Goal: Task Accomplishment & Management: Use online tool/utility

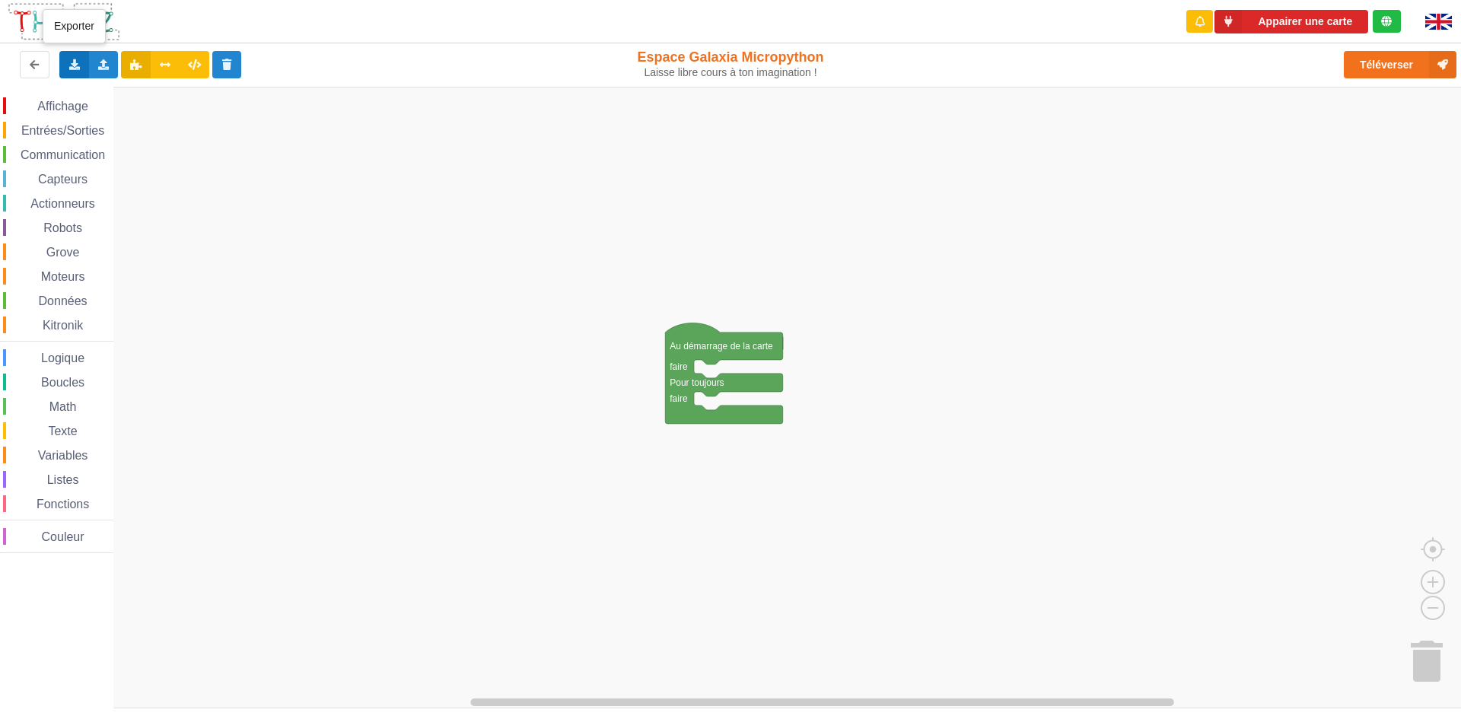
click at [83, 56] on div "Exporter l'assemblage de blocs Exporter l'assemblage de blocs au format Python" at bounding box center [74, 64] width 30 height 27
click at [107, 65] on icon at bounding box center [103, 63] width 13 height 9
click at [215, 130] on div "Importer du code Python" at bounding box center [199, 120] width 203 height 27
click at [110, 62] on div "Importer un assemblage de blocs Importer du code Python" at bounding box center [104, 64] width 30 height 27
click at [143, 93] on span "Importer un assemblage de blocs" at bounding box center [210, 93] width 158 height 12
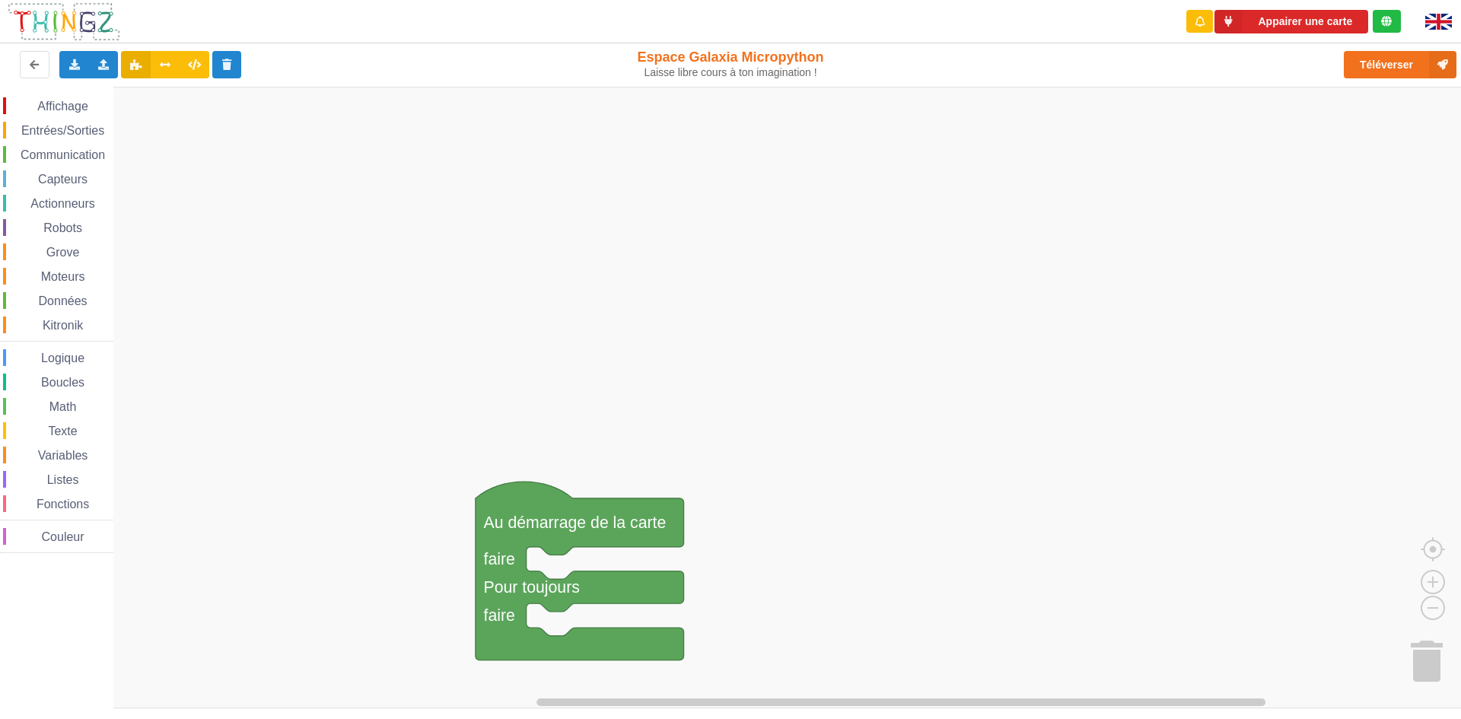
drag, startPoint x: 828, startPoint y: 51, endPoint x: 720, endPoint y: 42, distance: 108.4
click at [1233, 296] on rect "Espace de travail de Blocky" at bounding box center [736, 398] width 1472 height 622
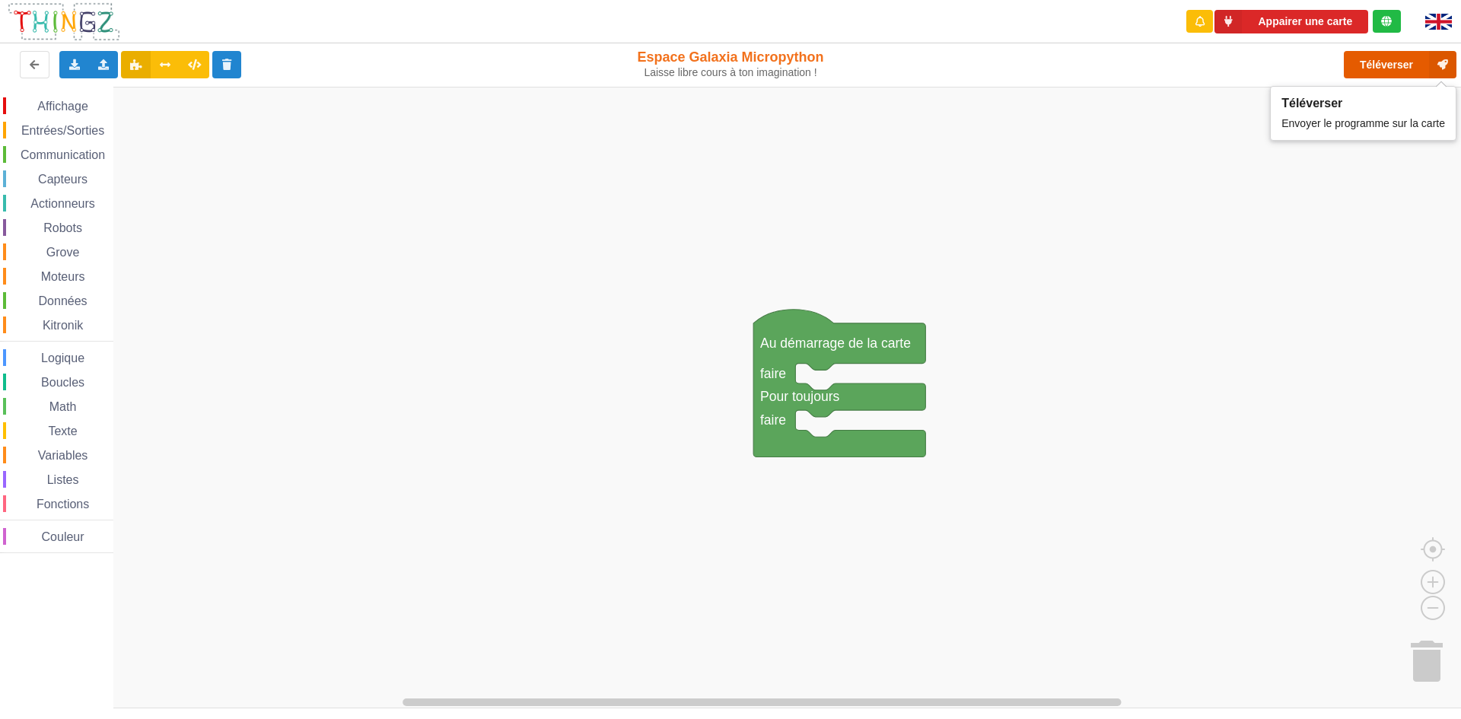
click at [1394, 61] on button "Téléverser" at bounding box center [1400, 64] width 113 height 27
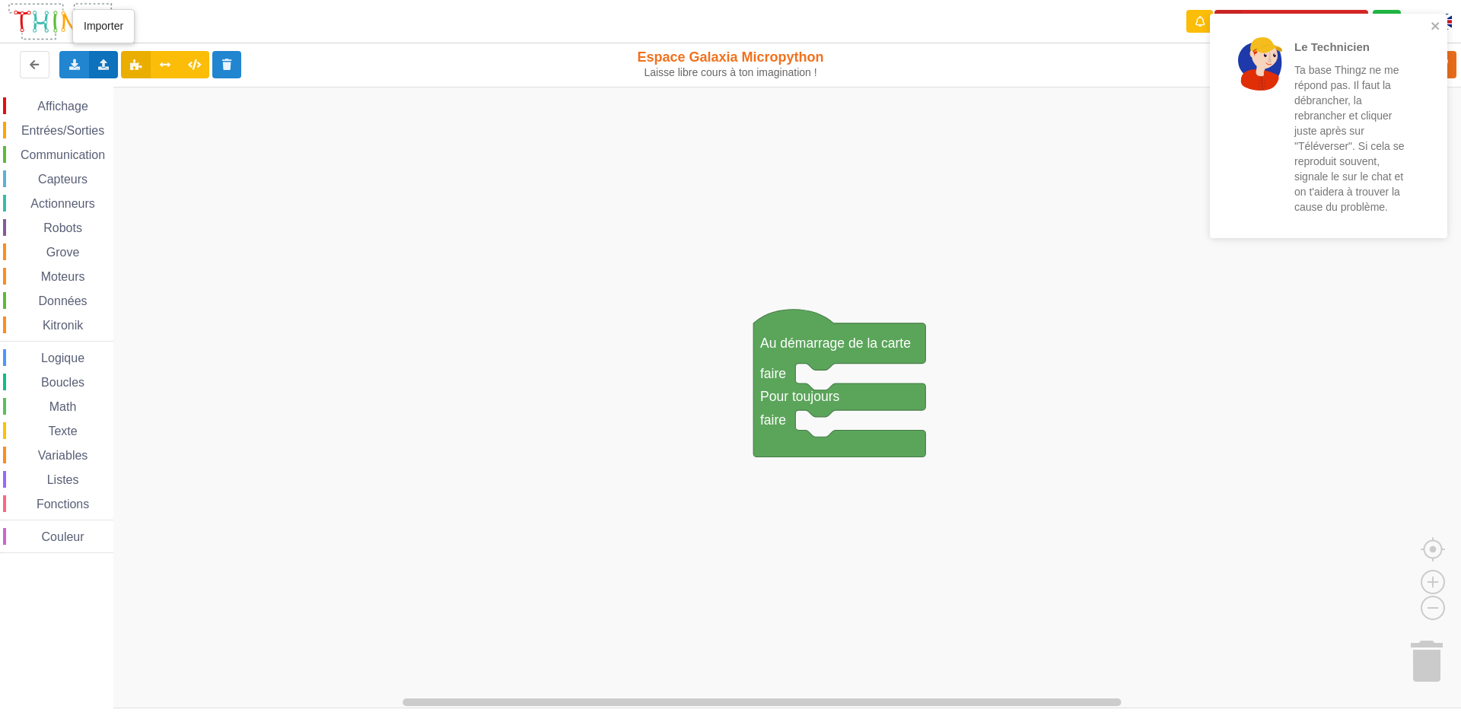
click at [116, 60] on div "Importer un assemblage de blocs Importer du code Python" at bounding box center [104, 64] width 30 height 27
click at [132, 113] on div "Importer du code Python" at bounding box center [199, 120] width 203 height 27
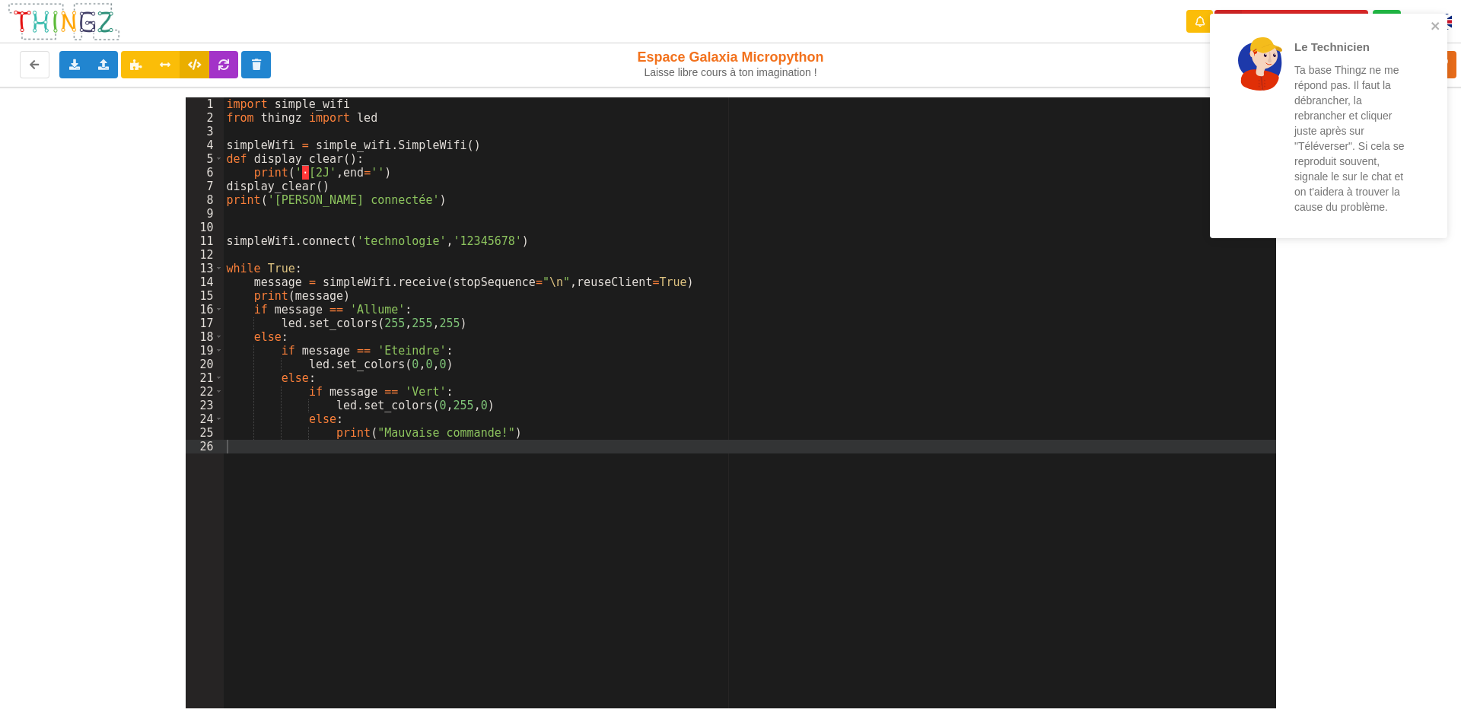
click at [157, 314] on div "1 2 3 4 5 6 7 8 9 10 11 12 13 14 15 16 17 18 19 20 21 22 23 24 25 26 import sim…" at bounding box center [730, 398] width 1482 height 622
click at [1430, 21] on div "Le Technicien Ta base Thingz ne me répond pas. Il faut la débrancher, la rebran…" at bounding box center [1323, 126] width 215 height 212
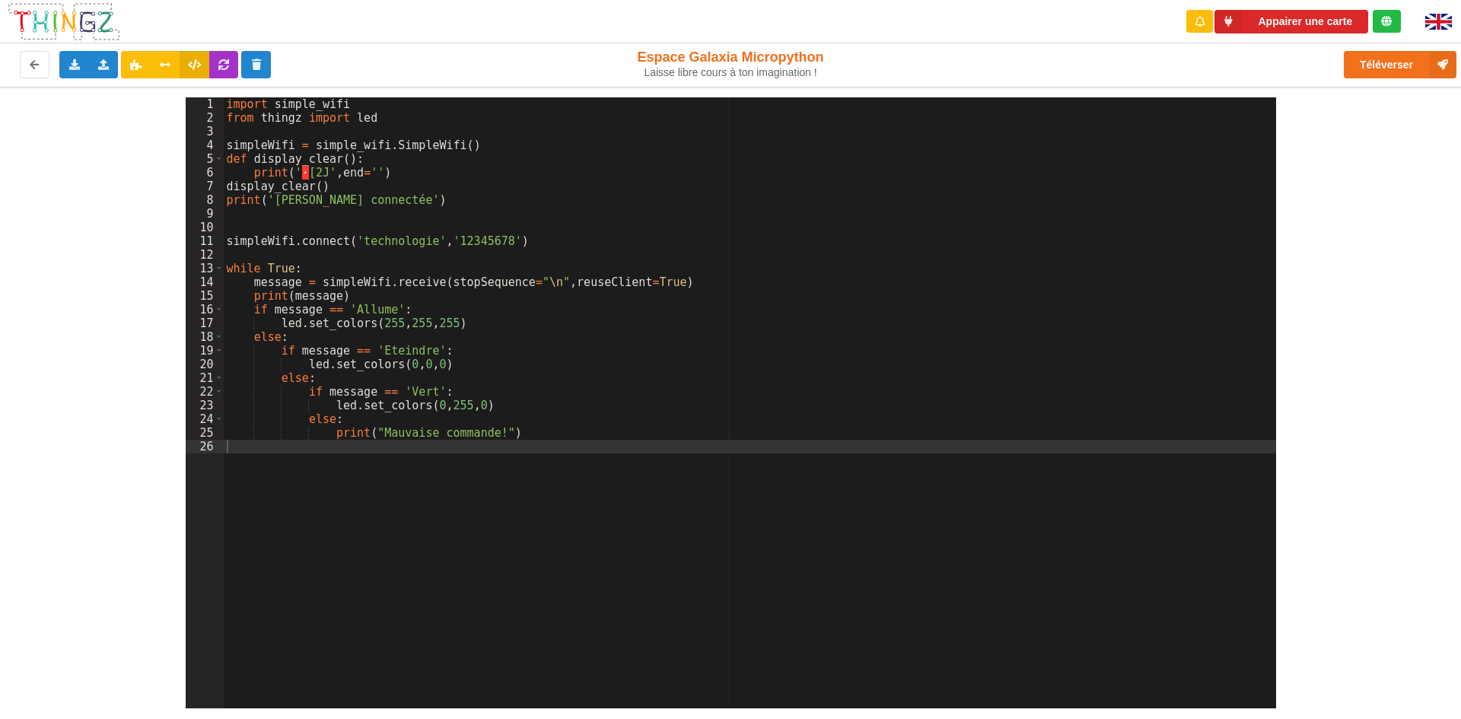
click at [1278, 377] on div "1 2 3 4 5 6 7 8 9 10 11 12 13 14 15 16 17 18 19 20 21 22 23 24 25 26 import sim…" at bounding box center [731, 402] width 1112 height 611
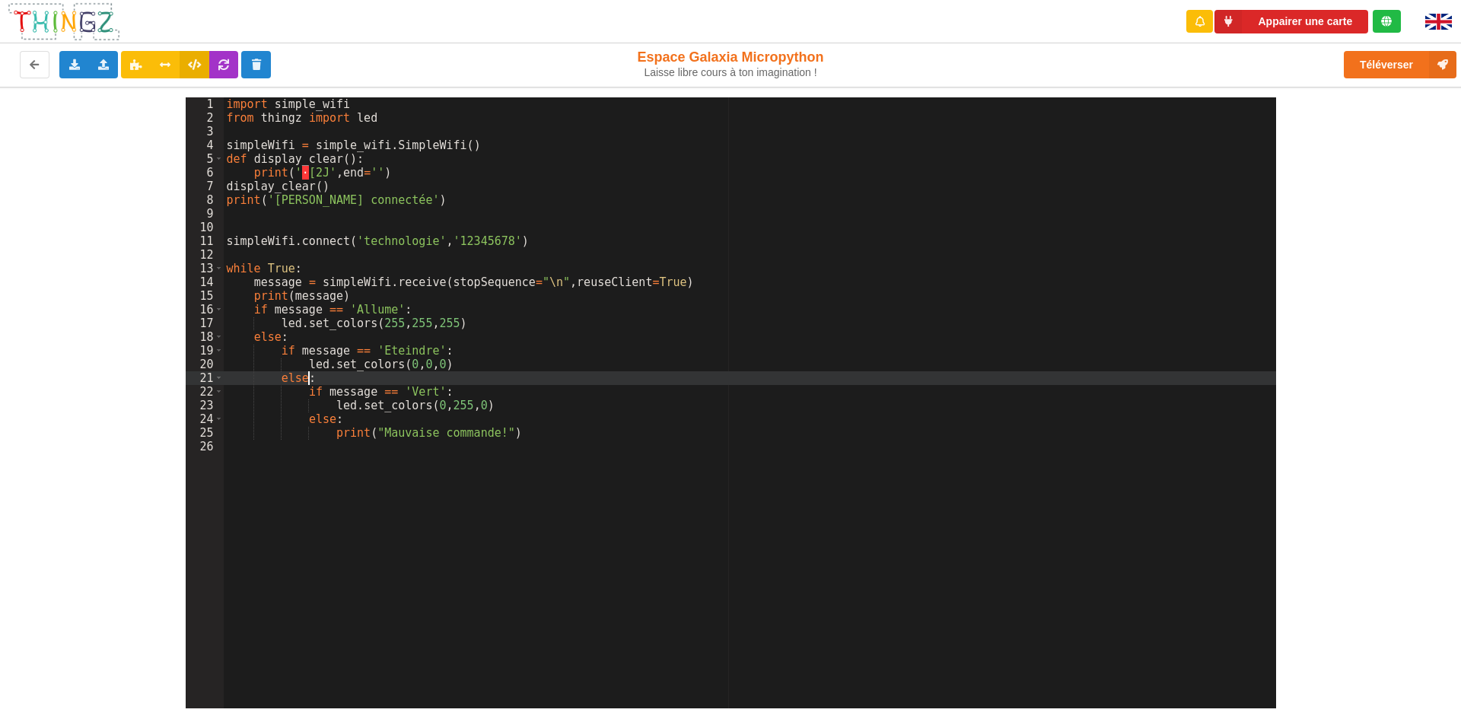
click at [1270, 379] on div "import simple_wifi from thingz import led simpleWifi = simple_wifi . SimpleWifi…" at bounding box center [750, 416] width 1052 height 638
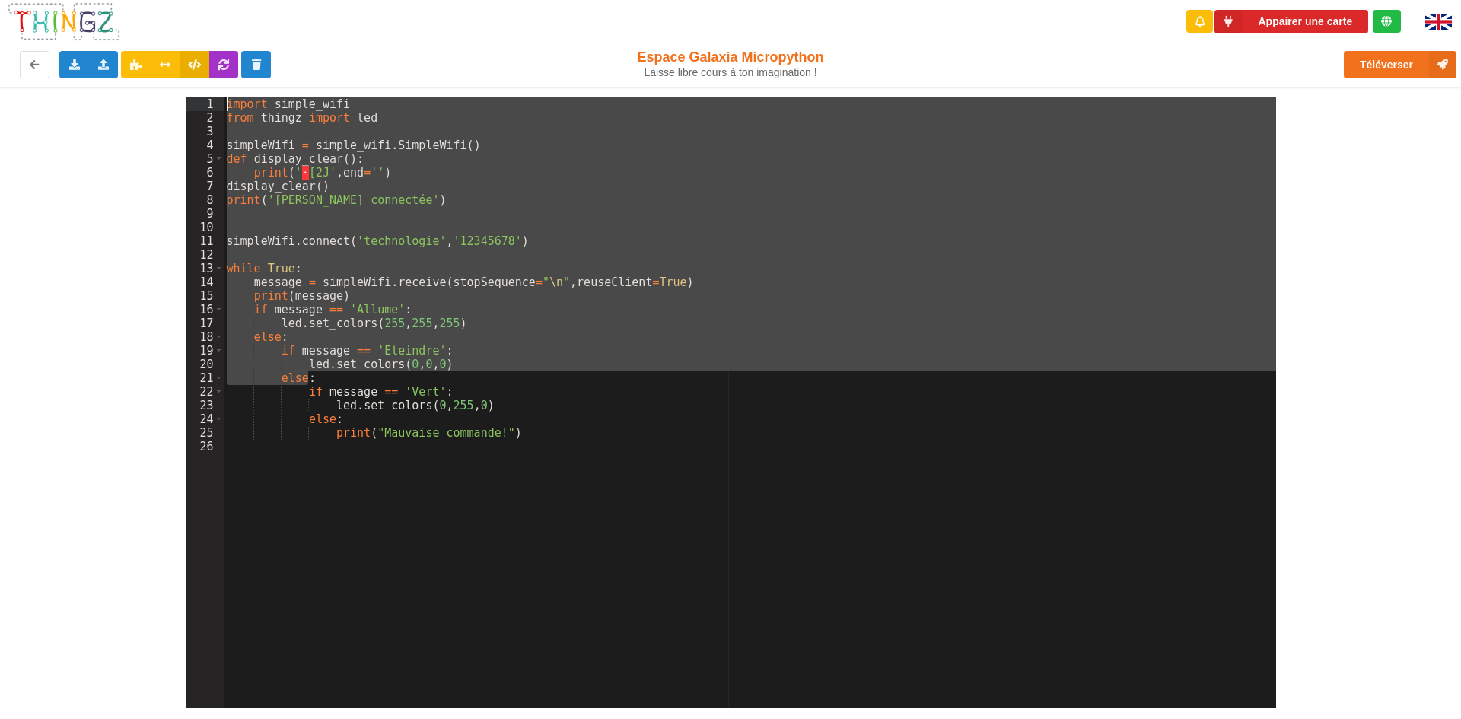
drag, startPoint x: 1265, startPoint y: 377, endPoint x: 1186, endPoint y: 50, distance: 336.6
click at [1186, 50] on div "Appairer une carte Exporter l'assemblage de blocs Exporter le code Python Impor…" at bounding box center [730, 348] width 1482 height 719
drag, startPoint x: 62, startPoint y: 393, endPoint x: 58, endPoint y: 382, distance: 11.3
click at [62, 388] on div "1 2 3 4 5 6 7 8 9 10 11 12 13 14 15 16 17 18 19 20 21 22 23 24 25 26 import sim…" at bounding box center [730, 398] width 1482 height 622
drag, startPoint x: 116, startPoint y: 361, endPoint x: 194, endPoint y: 347, distance: 78.8
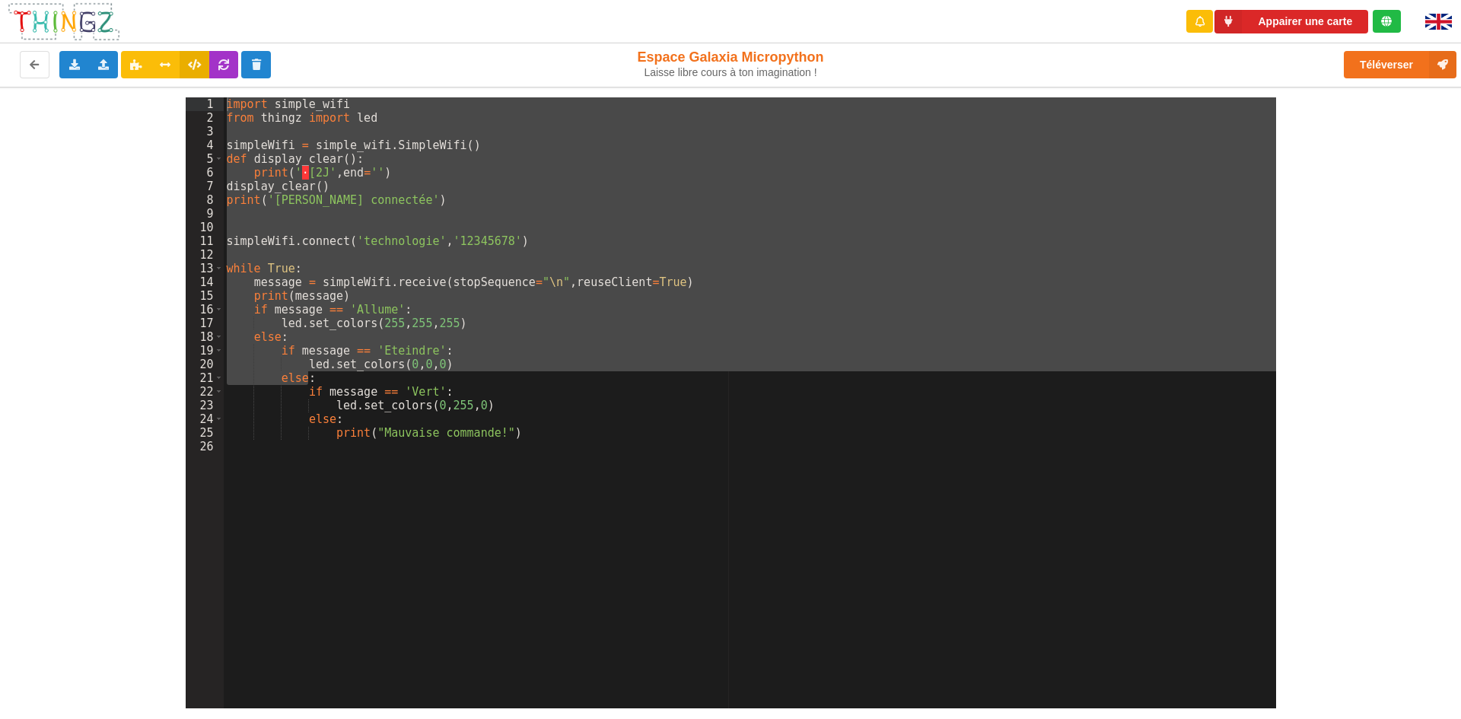
click at [117, 361] on div "1 2 3 4 5 6 7 8 9 10 11 12 13 14 15 16 17 18 19 20 21 22 23 24 25 26 import sim…" at bounding box center [730, 398] width 1482 height 622
click at [1431, 389] on div "1 2 3 4 5 6 7 8 9 10 11 12 13 14 15 16 17 18 19 20 21 22 23 24 25 26 import sim…" at bounding box center [730, 398] width 1482 height 622
click at [1392, 371] on div "1 2 3 4 5 6 7 8 9 10 11 12 13 14 15 16 17 18 19 20 21 22 23 24 25 26 import sim…" at bounding box center [730, 398] width 1482 height 622
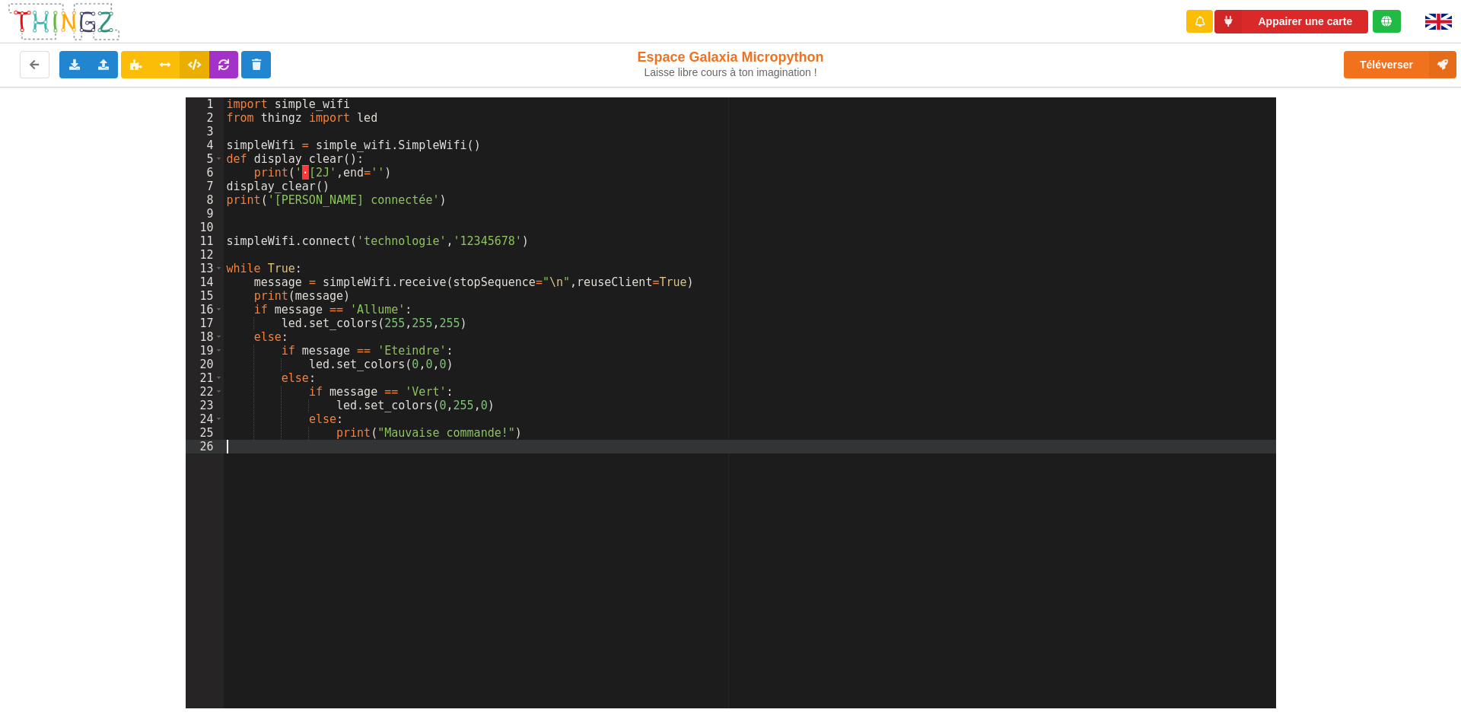
drag, startPoint x: 1214, startPoint y: 635, endPoint x: 1402, endPoint y: 676, distance: 192.6
click at [1370, 689] on div "1 2 3 4 5 6 7 8 9 10 11 12 13 14 15 16 17 18 19 20 21 22 23 24 25 26 import sim…" at bounding box center [730, 398] width 1482 height 622
click at [1453, 524] on div "1 2 3 4 5 6 7 8 9 10 11 12 13 14 15 16 17 18 19 20 21 22 23 24 25 26 import sim…" at bounding box center [730, 398] width 1482 height 622
drag, startPoint x: 1451, startPoint y: 201, endPoint x: 1445, endPoint y: 196, distance: 8.1
click at [1447, 196] on div "1 2 3 4 5 6 7 8 9 10 11 12 13 14 15 16 17 18 19 20 21 22 23 24 25 26 import sim…" at bounding box center [730, 398] width 1482 height 622
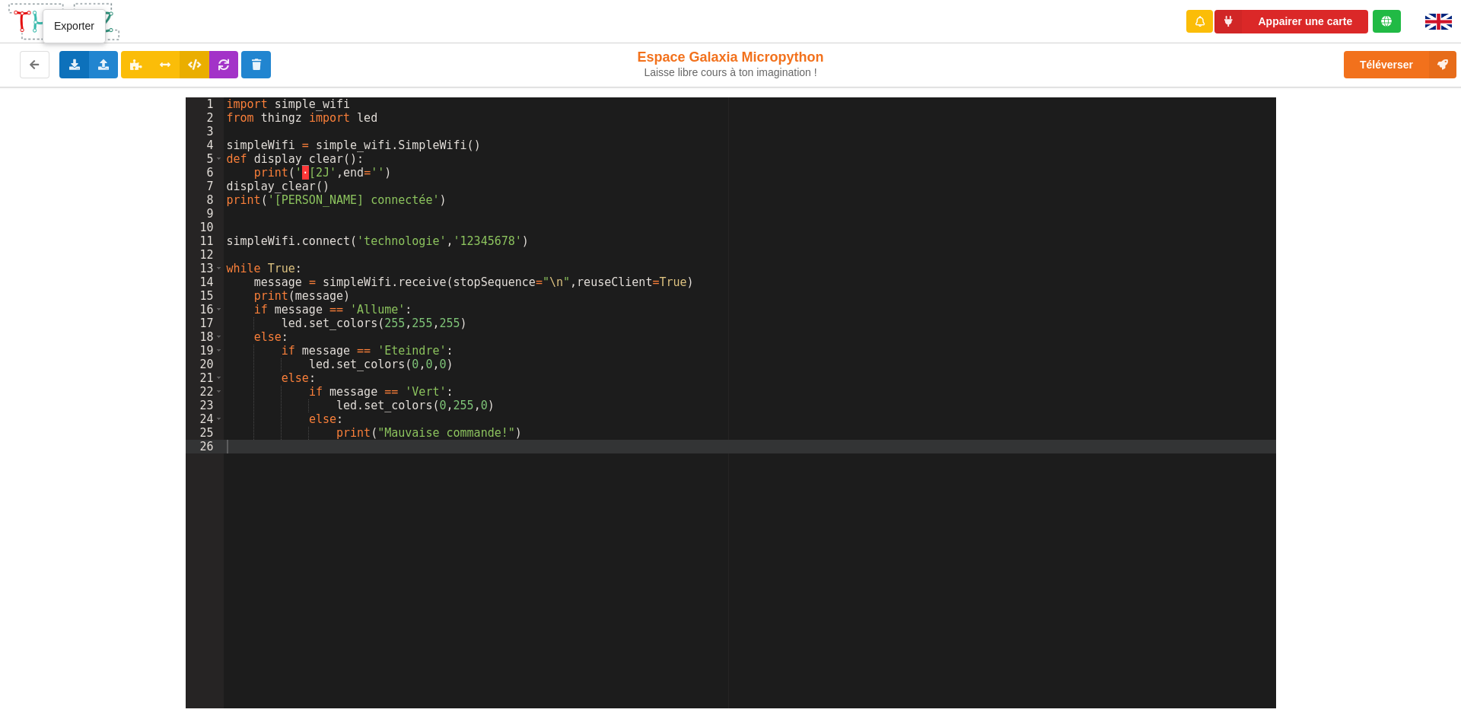
click at [81, 59] on div "Exporter l'assemblage de blocs Exporter le code Python" at bounding box center [74, 64] width 30 height 27
click at [68, 154] on div "1 2 3 4 5 6 7 8 9 10 11 12 13 14 15 16 17 18 19 20 21 22 23 24 25 26 import sim…" at bounding box center [730, 398] width 1482 height 622
click at [79, 62] on icon at bounding box center [74, 63] width 13 height 9
click at [132, 115] on span "Exporter le code Python" at bounding box center [150, 120] width 113 height 12
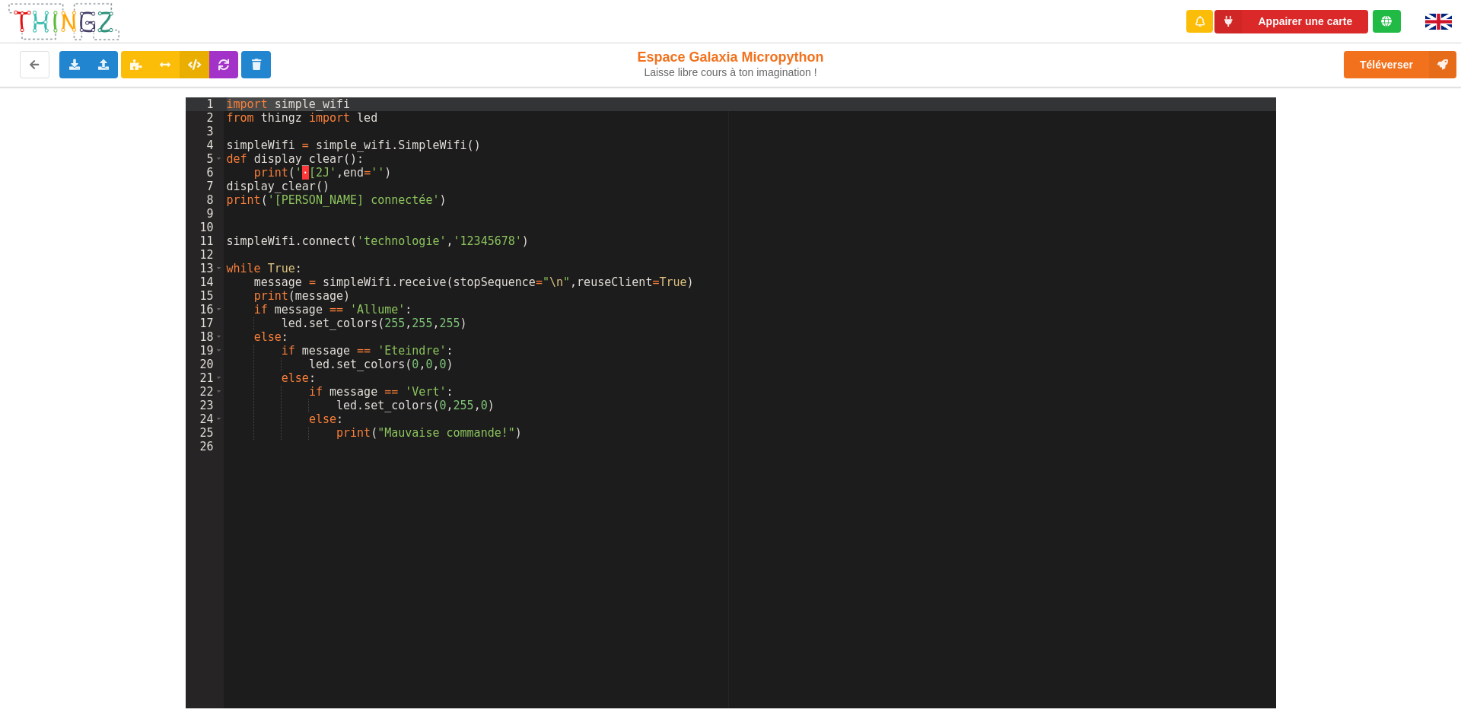
drag, startPoint x: 224, startPoint y: 100, endPoint x: 385, endPoint y: 106, distance: 161.4
click at [385, 106] on div "import simple_wifi from thingz import led simpleWifi = simple_wifi . SimpleWifi…" at bounding box center [750, 416] width 1052 height 638
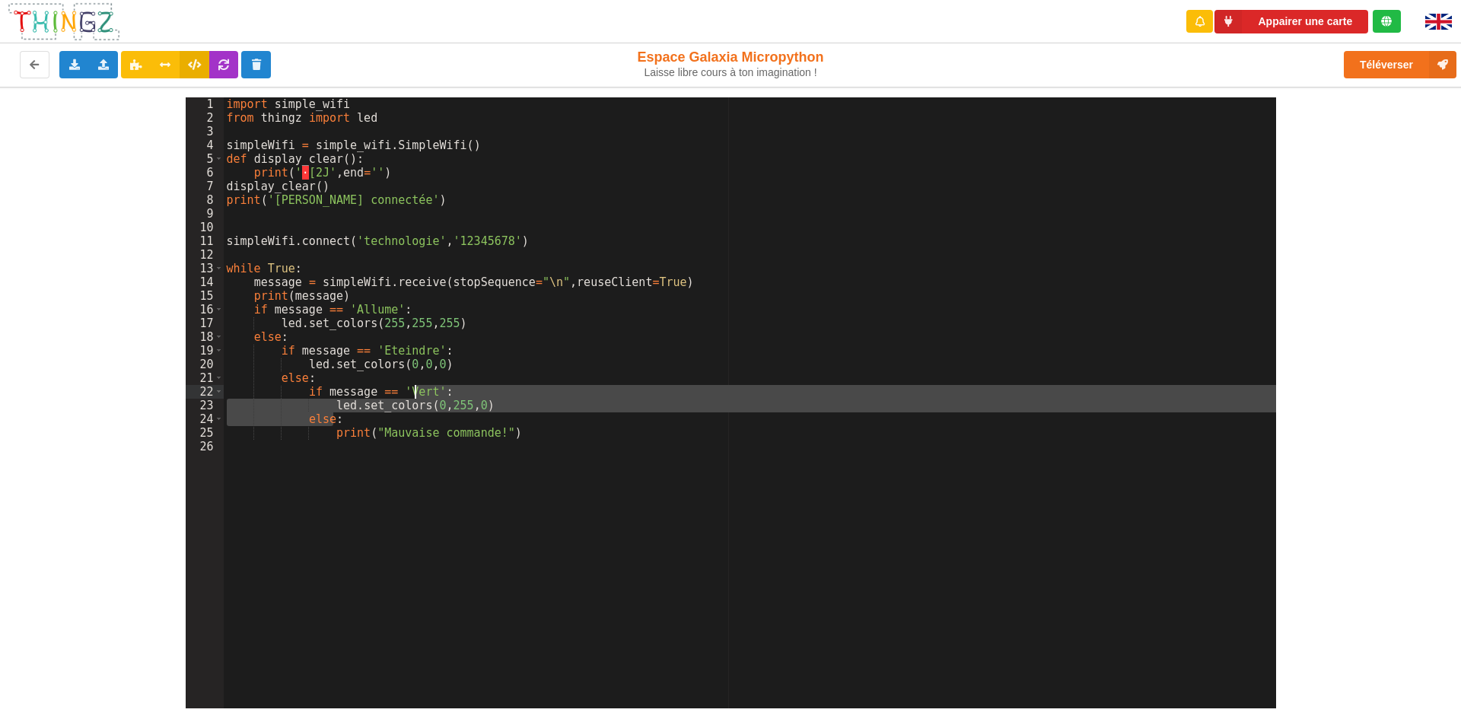
drag, startPoint x: 473, startPoint y: 401, endPoint x: 352, endPoint y: 367, distance: 125.7
click at [294, 334] on div "import simple_wifi from thingz import led simpleWifi = simple_wifi . SimpleWifi…" at bounding box center [750, 416] width 1052 height 638
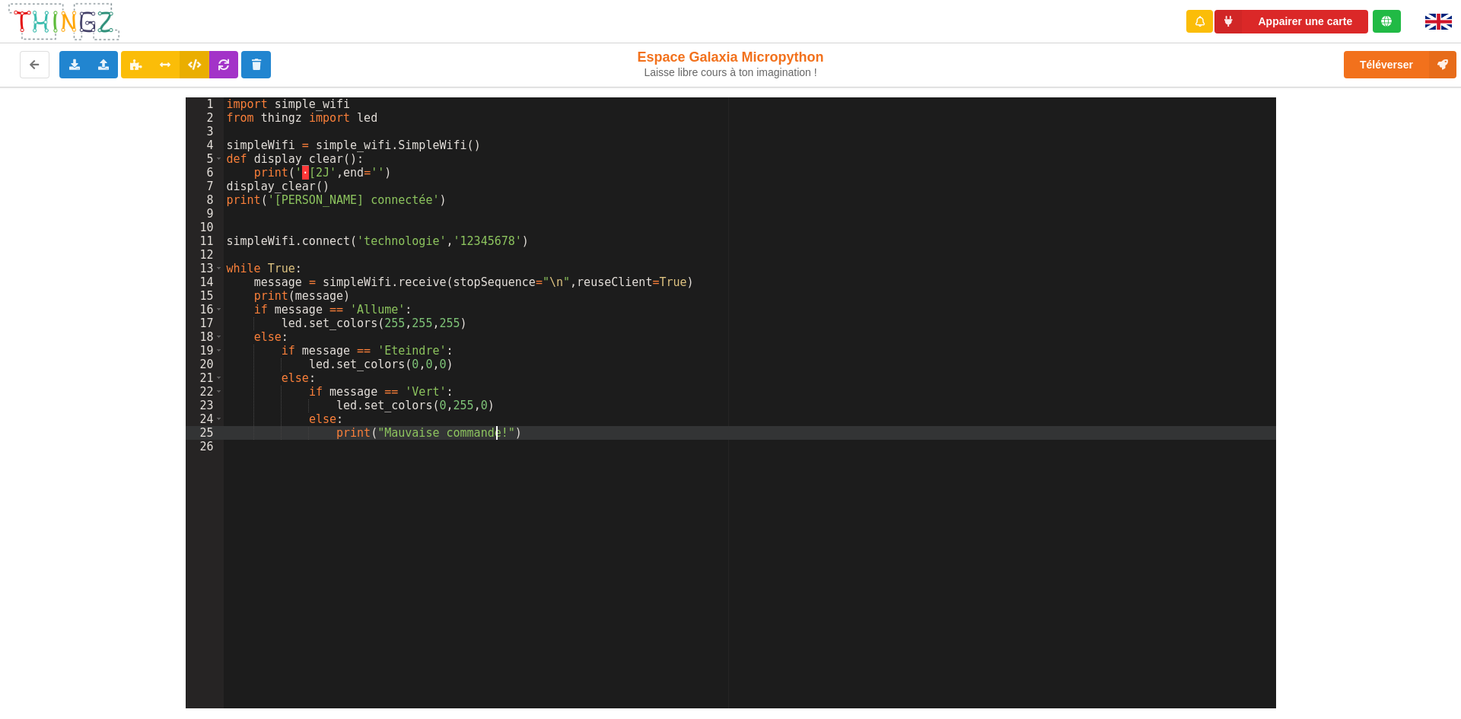
click at [530, 433] on div "import simple_wifi from thingz import led simpleWifi = simple_wifi . SimpleWifi…" at bounding box center [750, 416] width 1052 height 638
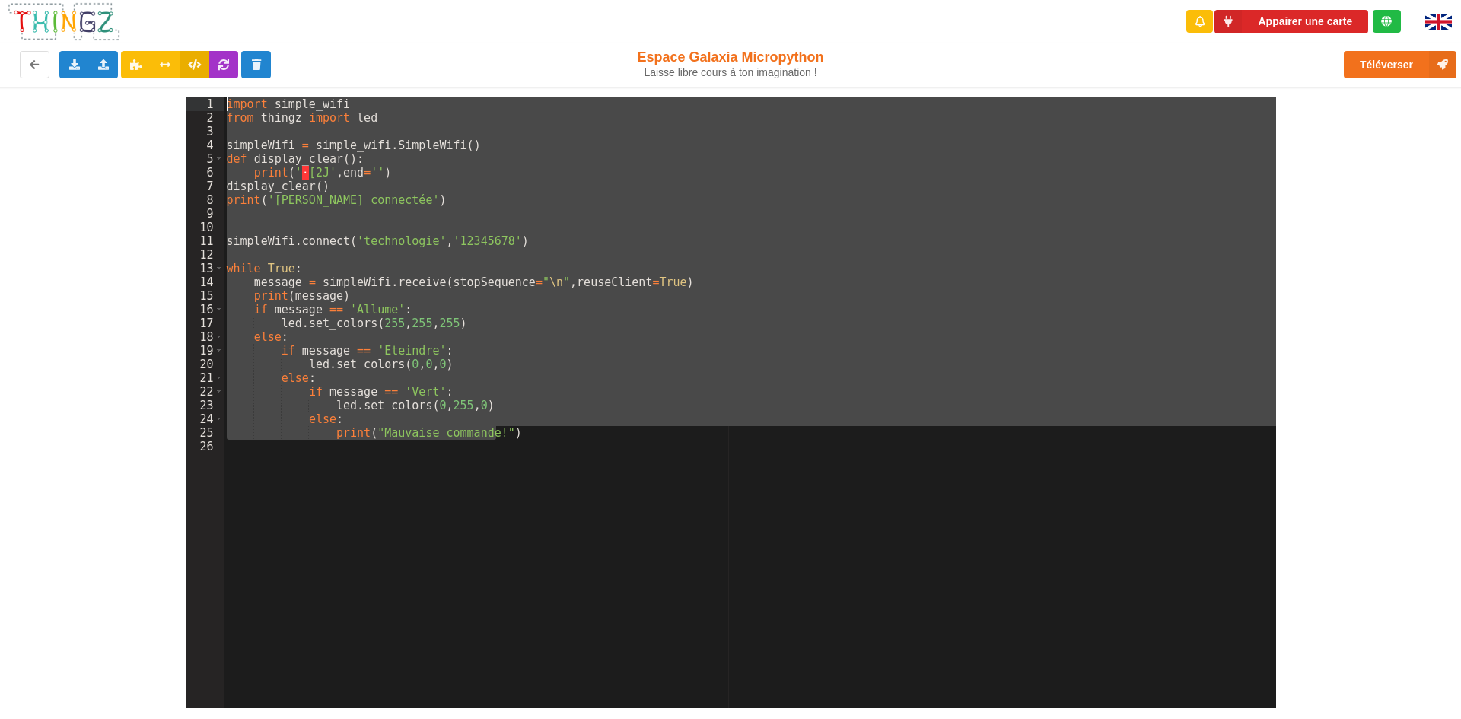
drag, startPoint x: 514, startPoint y: 433, endPoint x: 176, endPoint y: 91, distance: 481.0
click at [176, 91] on div "1 2 3 4 5 6 7 8 9 10 11 12 13 14 15 16 17 18 19 20 21 22 23 24 25 26 import sim…" at bounding box center [730, 398] width 1482 height 622
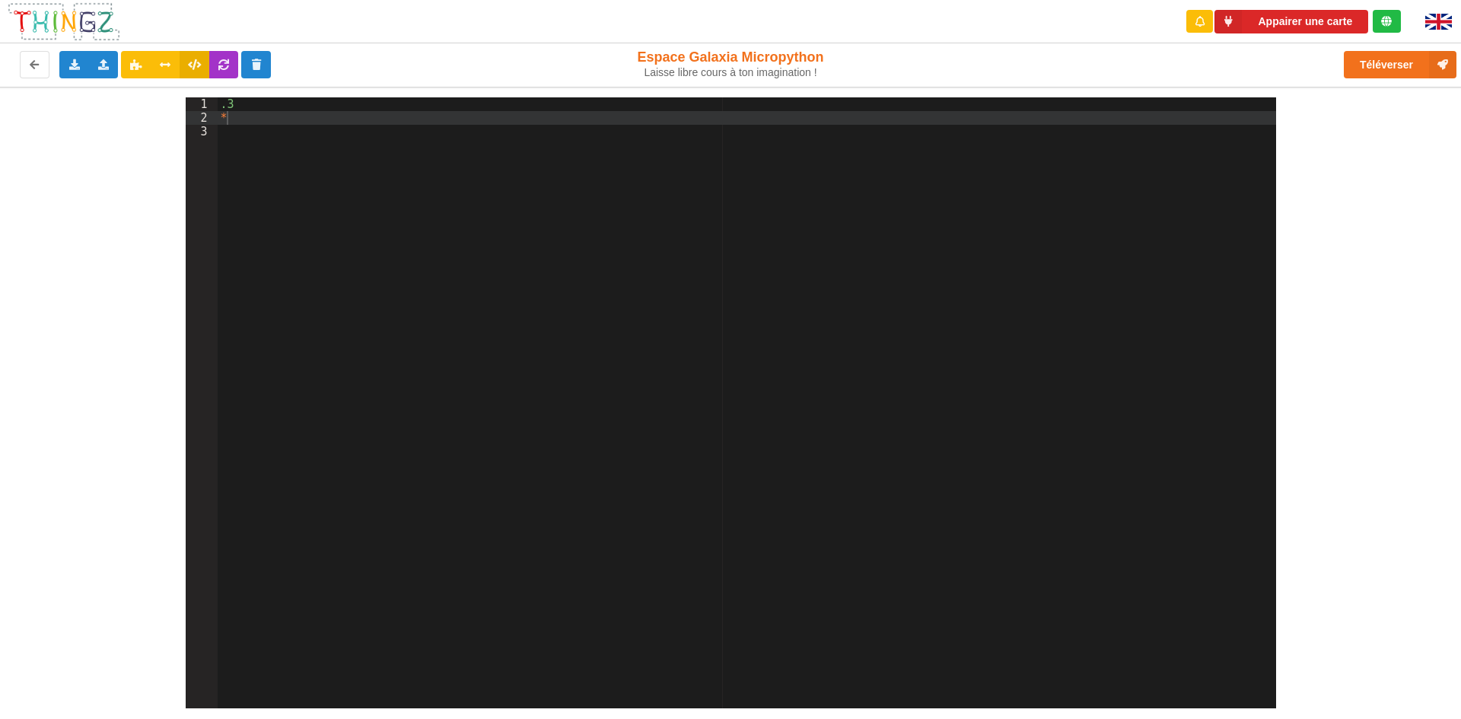
drag, startPoint x: 266, startPoint y: 91, endPoint x: 262, endPoint y: 101, distance: 10.6
click at [266, 92] on div "1 2 3 .3 * XXXXXXXXXXXXXXXXXXXXXXXXXXXXXXXXXXXXXXXXXXXXXXXXXX" at bounding box center [730, 398] width 1482 height 622
click at [258, 103] on div ".3 *" at bounding box center [747, 416] width 1058 height 638
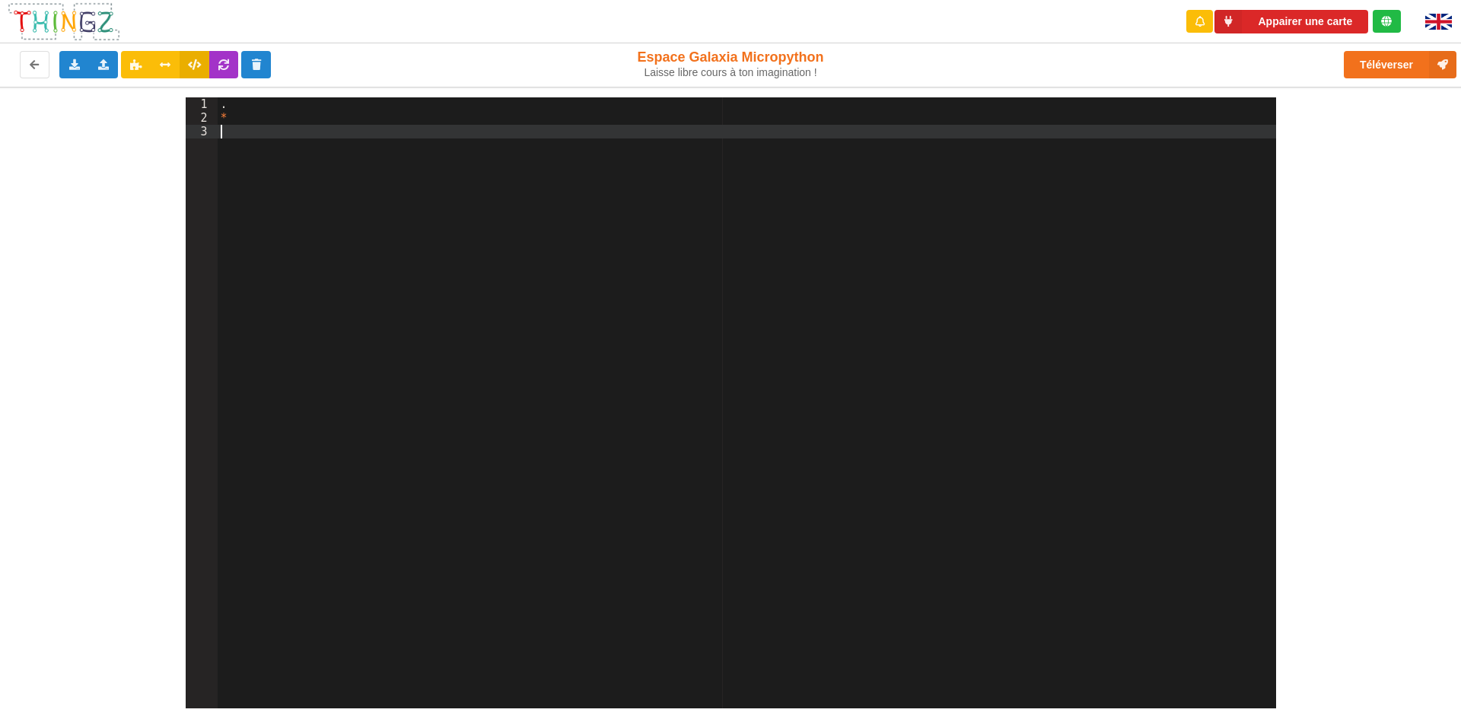
click at [227, 125] on div ". *" at bounding box center [747, 416] width 1058 height 638
click at [263, 102] on div ". *" at bounding box center [747, 416] width 1058 height 638
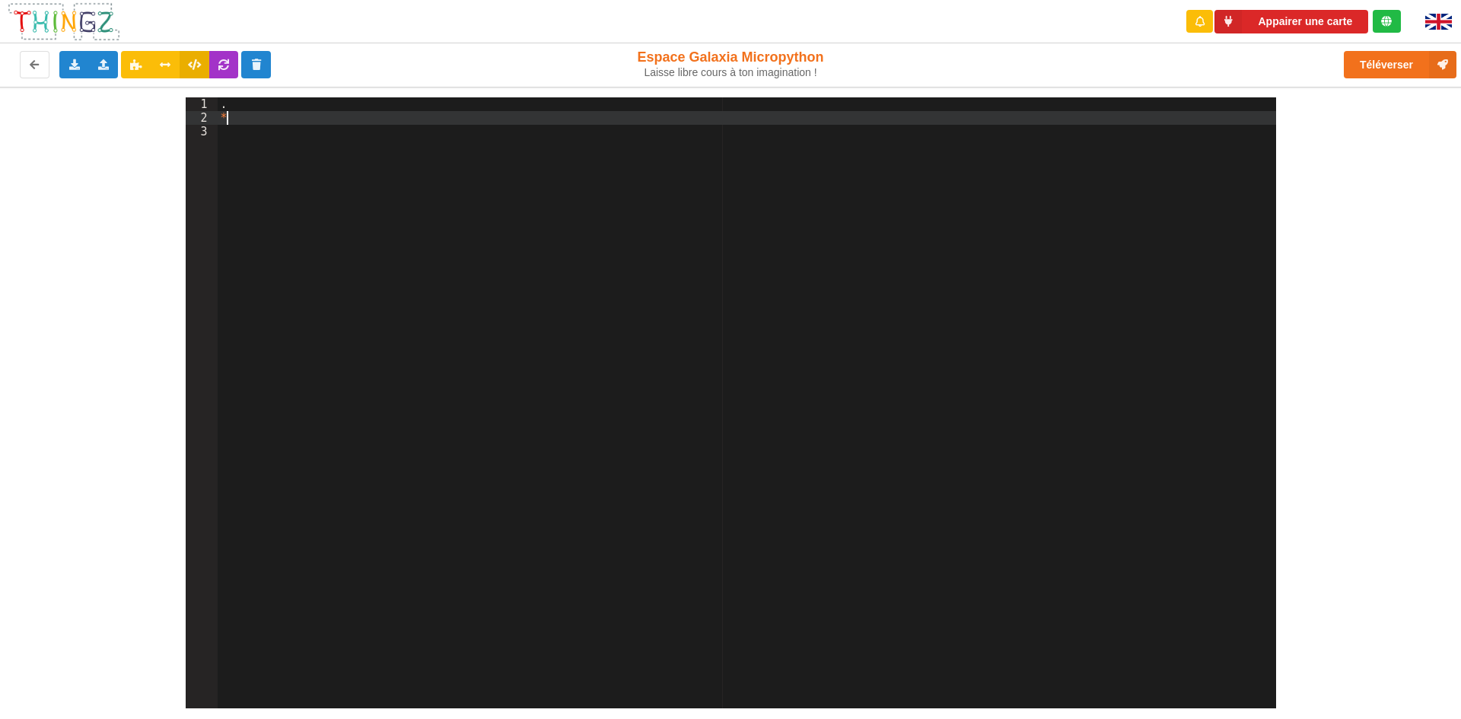
click at [261, 116] on div ". *" at bounding box center [747, 416] width 1058 height 638
click at [266, 113] on div "." at bounding box center [747, 416] width 1058 height 638
click at [275, 92] on div "1 2 3 . XXXXXXXXXXXXXXXXXXXXXXXXXXXXXXXXXXXXXXXXXXXXXXXXXX" at bounding box center [730, 398] width 1482 height 622
click at [265, 107] on div "." at bounding box center [747, 416] width 1058 height 638
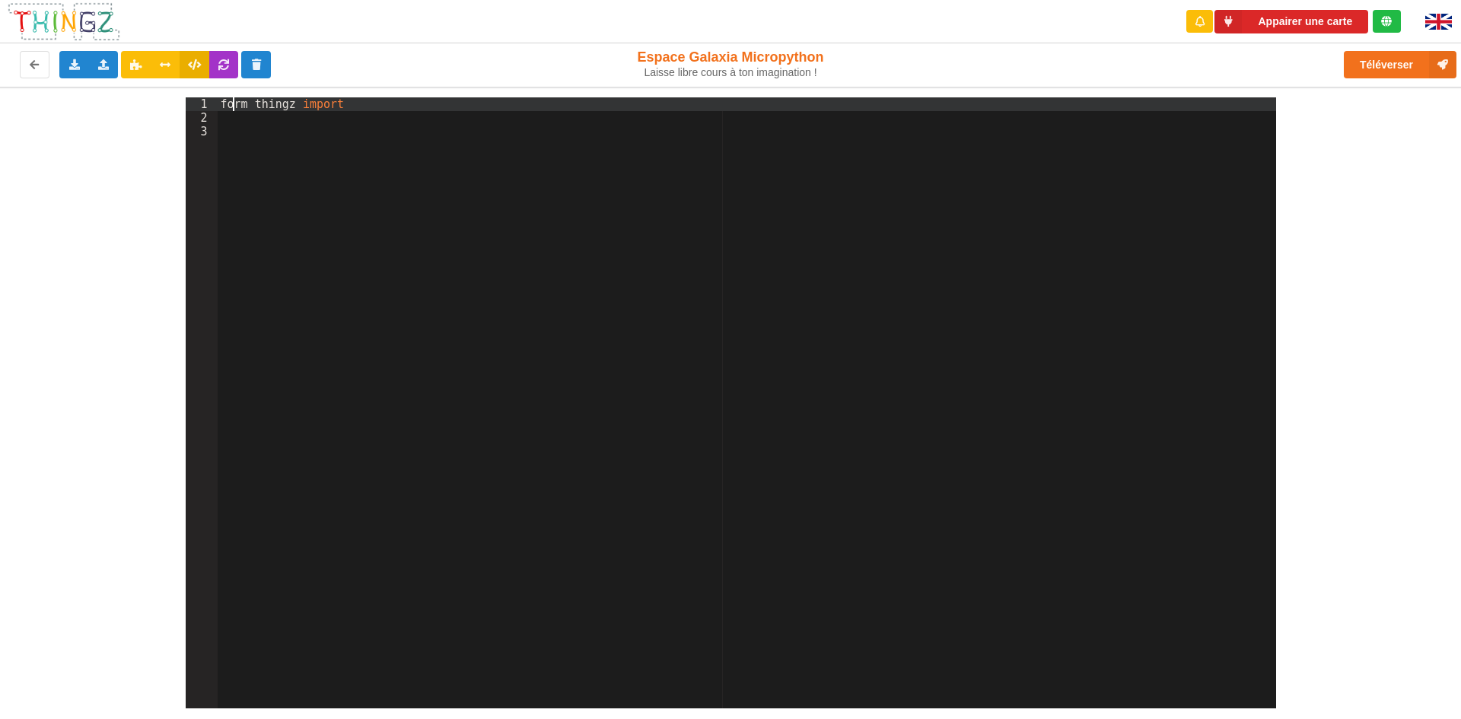
click at [236, 98] on div "form thingz import" at bounding box center [747, 416] width 1058 height 638
click at [236, 107] on div "form thingz import" at bounding box center [747, 416] width 1058 height 638
click at [238, 105] on div "form thingz import" at bounding box center [747, 416] width 1058 height 638
click at [376, 107] on div "from thingz import" at bounding box center [747, 416] width 1058 height 638
click at [295, 119] on div "from thingz import led" at bounding box center [747, 416] width 1058 height 638
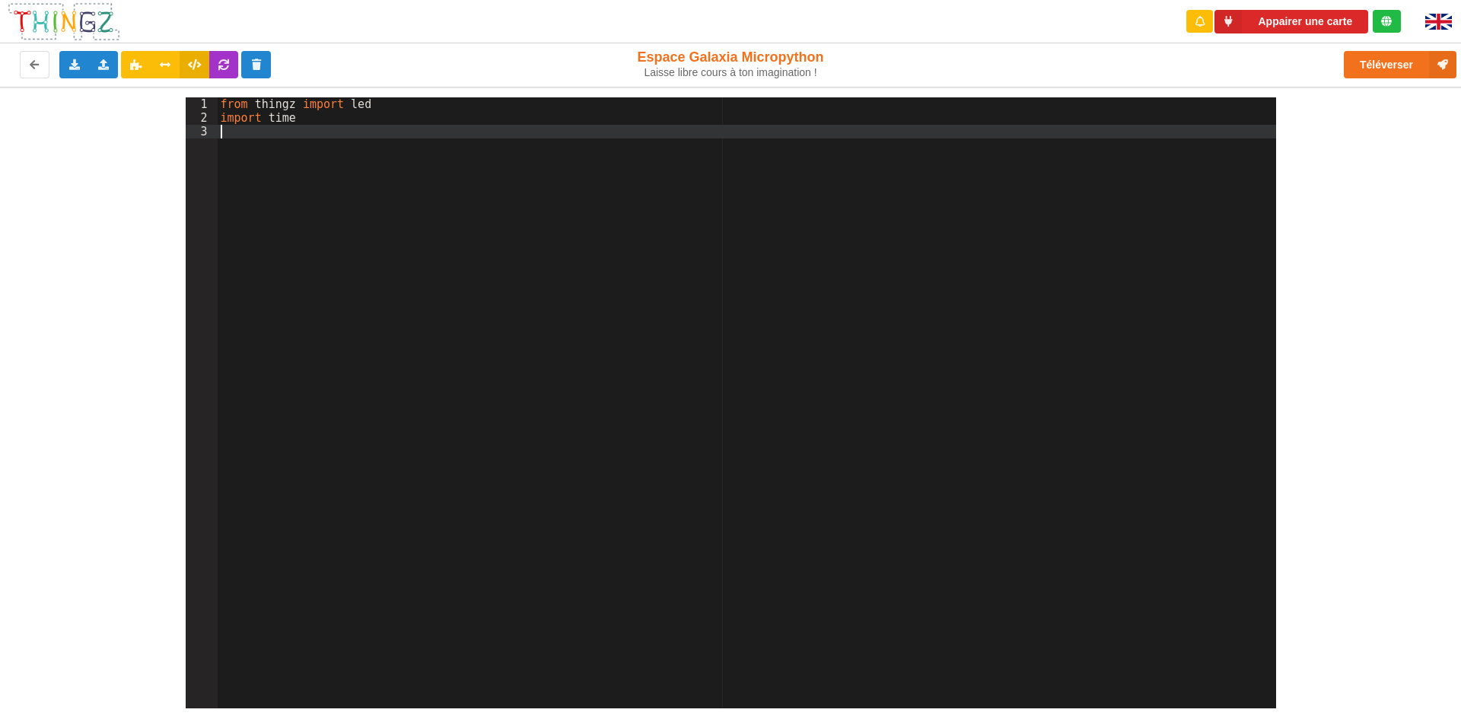
click at [259, 149] on div "from thingz import led import time" at bounding box center [747, 416] width 1058 height 638
click at [232, 171] on div "from thingz import led import time" at bounding box center [747, 416] width 1058 height 638
click at [232, 145] on div "from thingz import led import time" at bounding box center [747, 416] width 1058 height 638
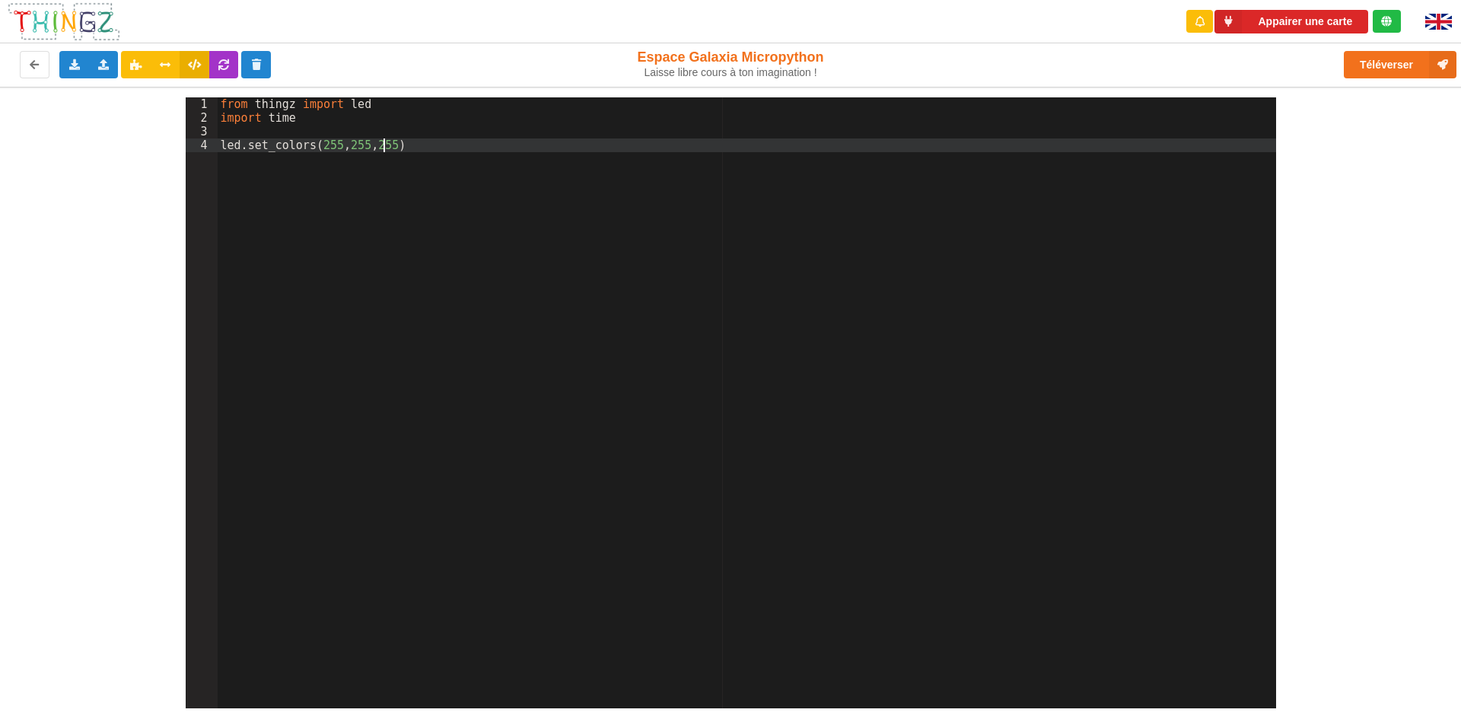
click at [455, 140] on div "from thingz import led import time led . set_colors ( 255 , 255 , 255 )" at bounding box center [747, 416] width 1058 height 638
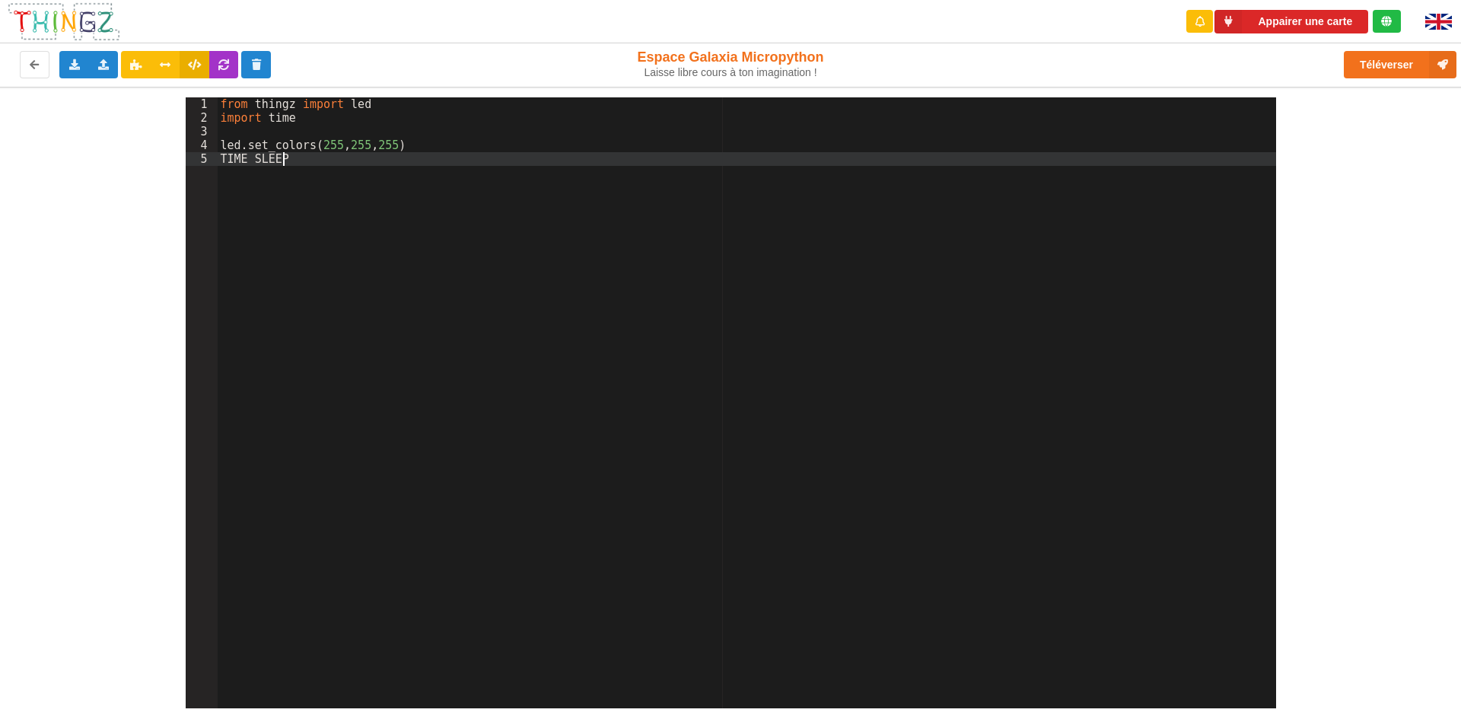
drag, startPoint x: 314, startPoint y: 162, endPoint x: 262, endPoint y: 157, distance: 52.8
click at [253, 154] on div "from thingz import led import time led . set_colors ( 255 , 255 , 255 ) TIME SL…" at bounding box center [747, 416] width 1058 height 638
drag, startPoint x: 279, startPoint y: 154, endPoint x: 189, endPoint y: 164, distance: 89.7
click at [202, 162] on div "1 2 3 4 5 from thingz import led import time led . set_colors ( 255 , 255 , 255…" at bounding box center [731, 402] width 1090 height 611
click at [244, 161] on div "from thingz import led import time led . set_colors ( 255 , 255 , 255 ) time sp…" at bounding box center [747, 416] width 1058 height 638
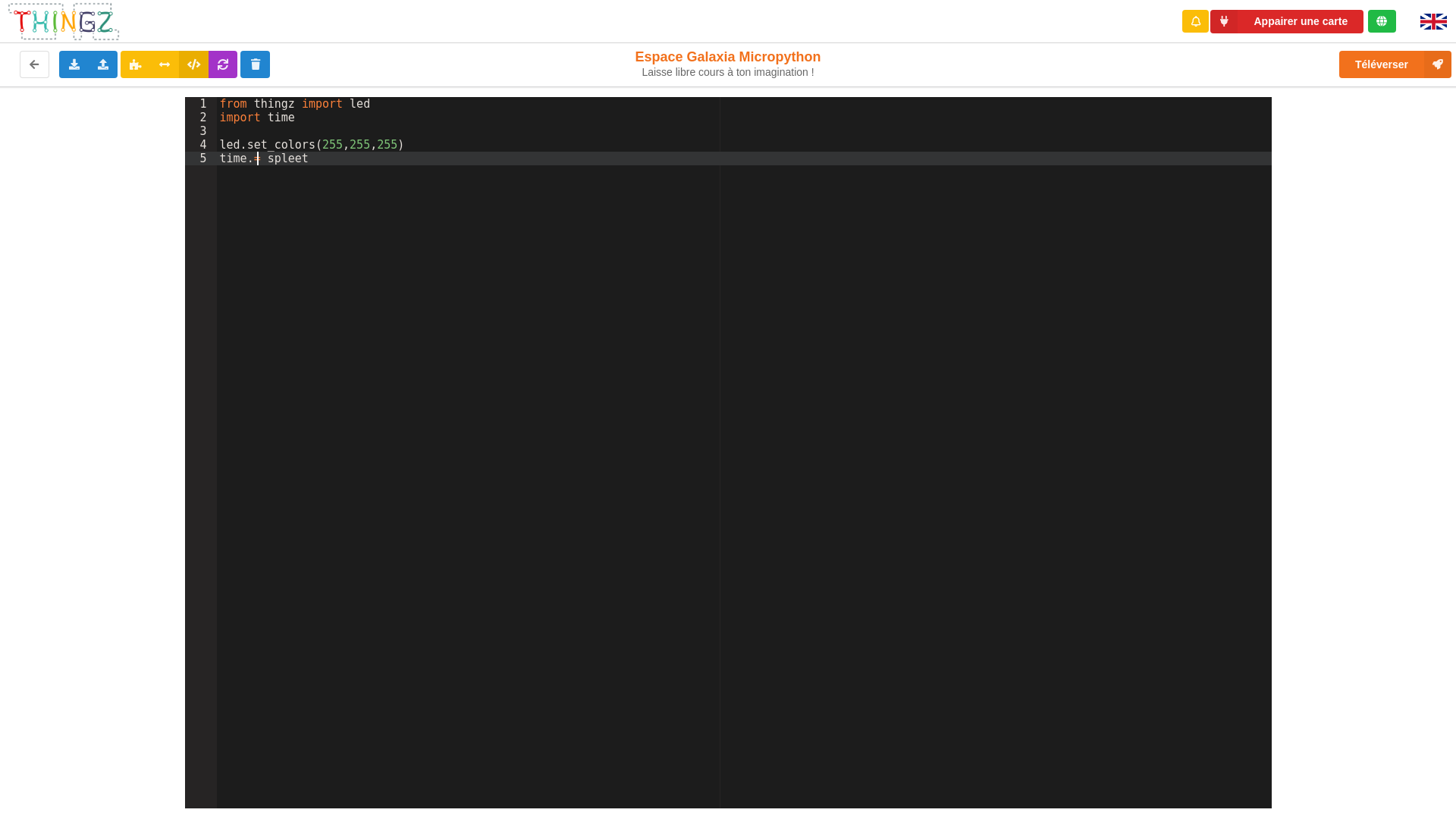
click at [269, 157] on div "from thingz import led import time led . set_colors ( 255 , 255 , 255 ) time . …" at bounding box center [744, 465] width 1054 height 738
click at [262, 158] on div "from thingz import led import time led . set_colors ( 255 , 255 , 255 ) time . …" at bounding box center [744, 465] width 1054 height 738
click at [728, 36] on div "Appairer une carte" at bounding box center [728, 21] width 1477 height 43
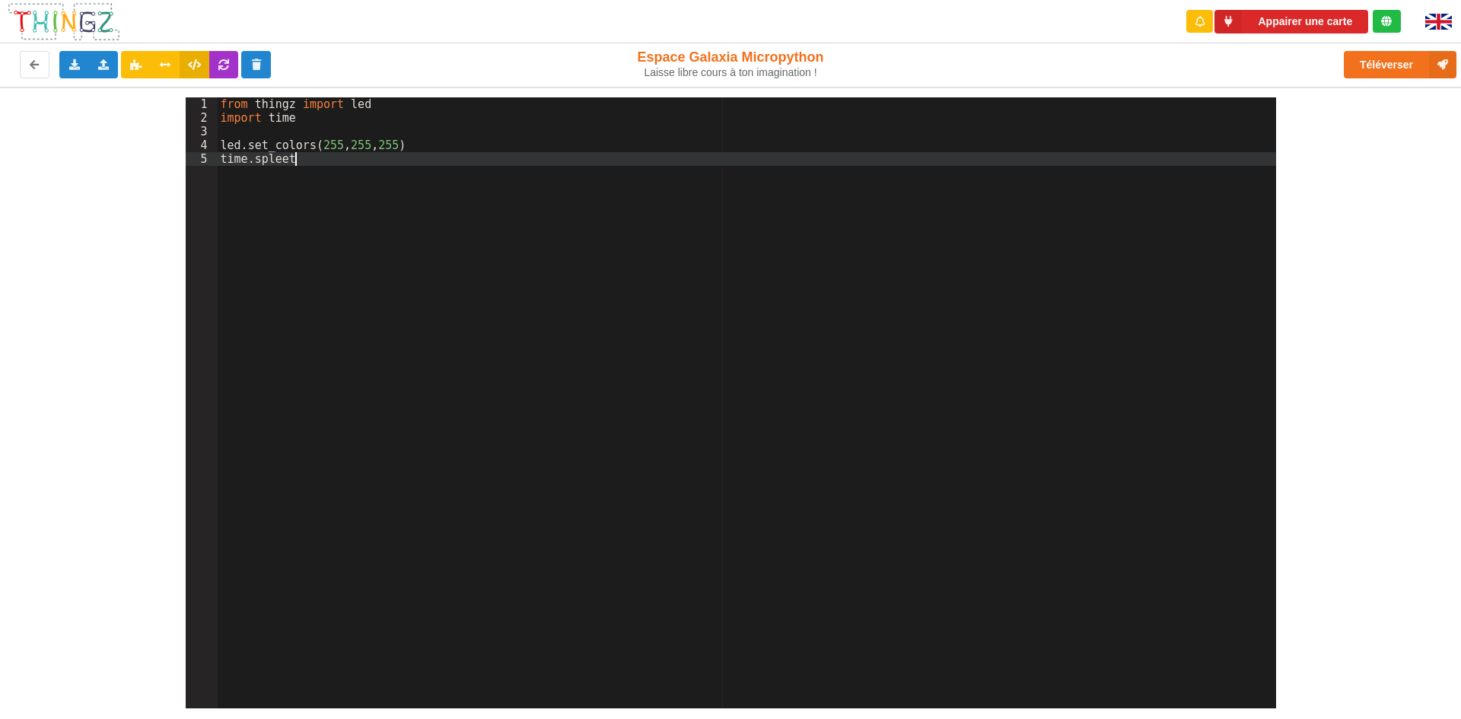
click at [376, 161] on div "from thingz import led import time led . set_colors ( 255 , 255 , 255 ) time . …" at bounding box center [747, 416] width 1058 height 638
drag, startPoint x: 285, startPoint y: 171, endPoint x: 291, endPoint y: 167, distance: 8.2
click at [288, 168] on div "from thingz import led import time led . set_colors ( 255 , 255 , 255 ) time . …" at bounding box center [747, 416] width 1058 height 638
click at [291, 151] on div "from thingz import led import time led . set_colors ( 255 , 255 , 255 ) time . …" at bounding box center [747, 416] width 1058 height 638
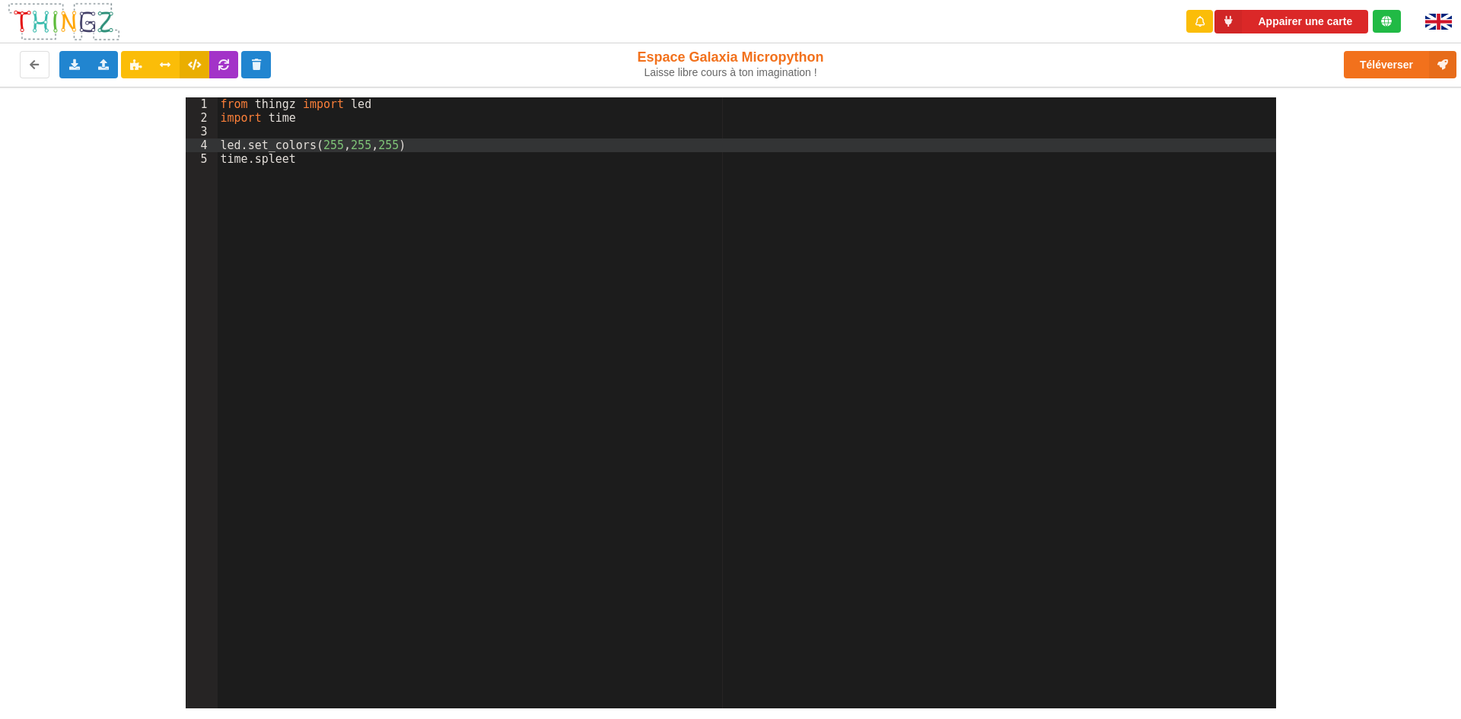
click at [292, 160] on div "from thingz import led import time led . set_colors ( 255 , 255 , 255 ) time . …" at bounding box center [747, 416] width 1058 height 638
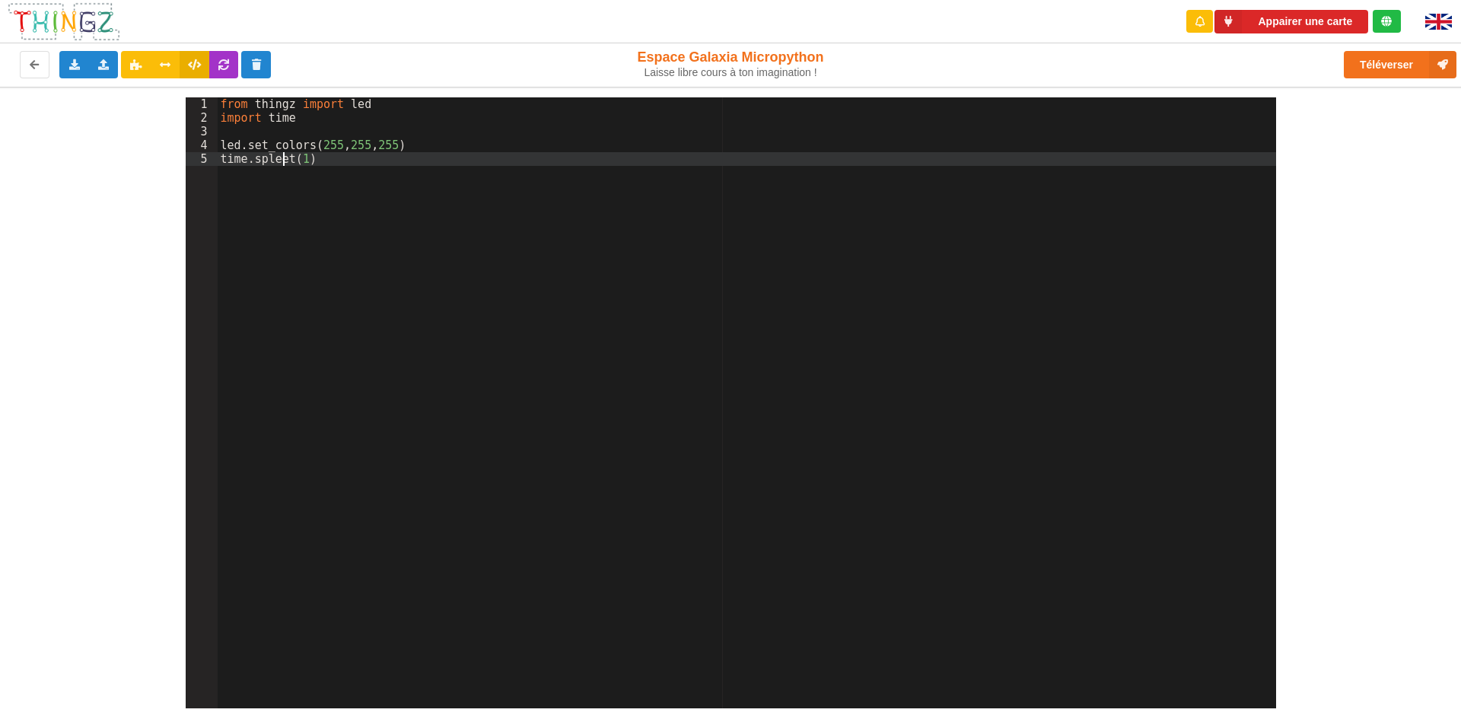
click at [286, 155] on div "from thingz import led import time led . set_colors ( 255 , 255 , 255 ) time . …" at bounding box center [747, 416] width 1058 height 638
click at [288, 163] on div "from thingz import led import time led . set_colors ( 255 , 255 , 255 ) time . …" at bounding box center [747, 416] width 1058 height 638
click at [326, 154] on div "from thingz import led import time led . set_colors ( 255 , 255 , 255 ) time . …" at bounding box center [747, 416] width 1058 height 638
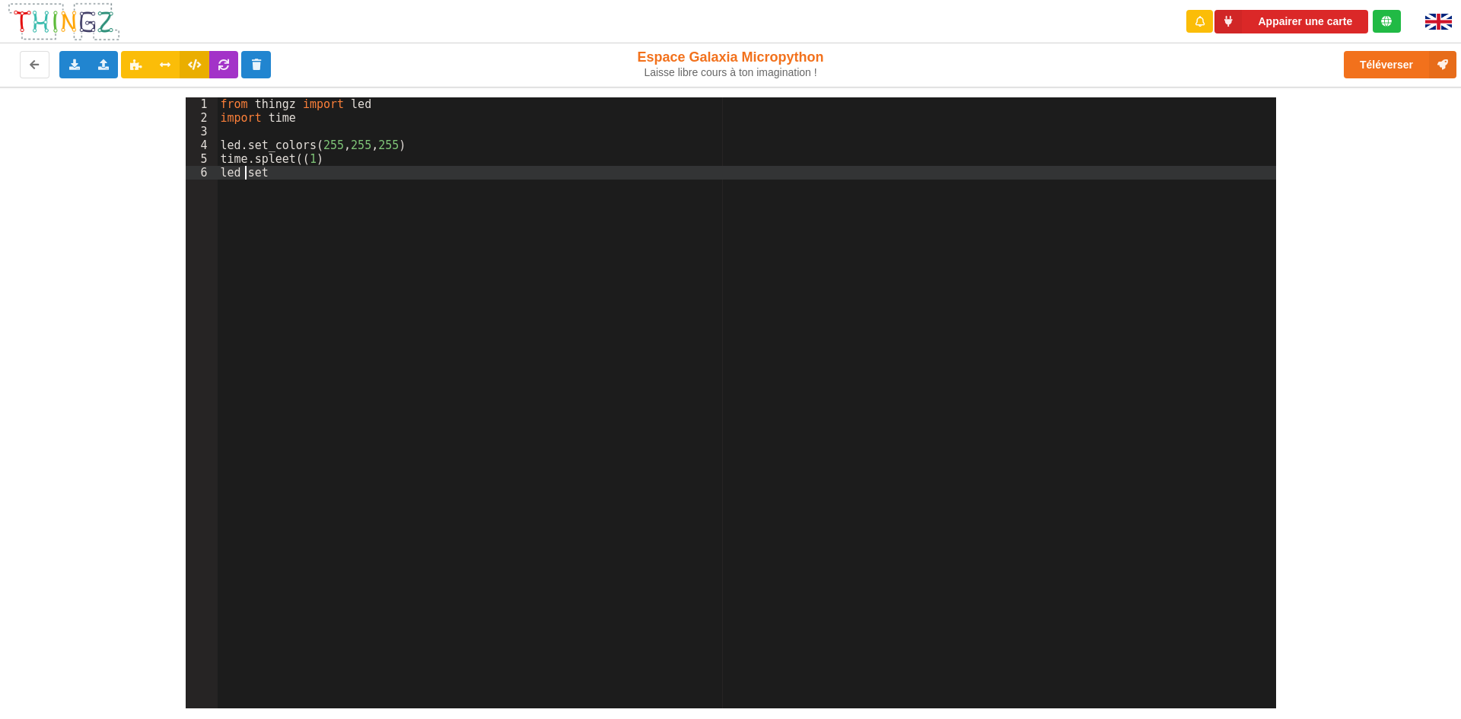
click at [245, 170] on div "from thingz import led import time led . set_colors ( 255 , 255 , 255 ) time . …" at bounding box center [747, 416] width 1058 height 638
click at [459, 189] on div "from thingz import led import time led . set_colors ( 255 , 255 , 255 ) time . …" at bounding box center [747, 416] width 1058 height 638
click at [398, 171] on div "from thingz import led import time led . set_colors ( 255 , 255 , 255 ) time . …" at bounding box center [747, 416] width 1058 height 638
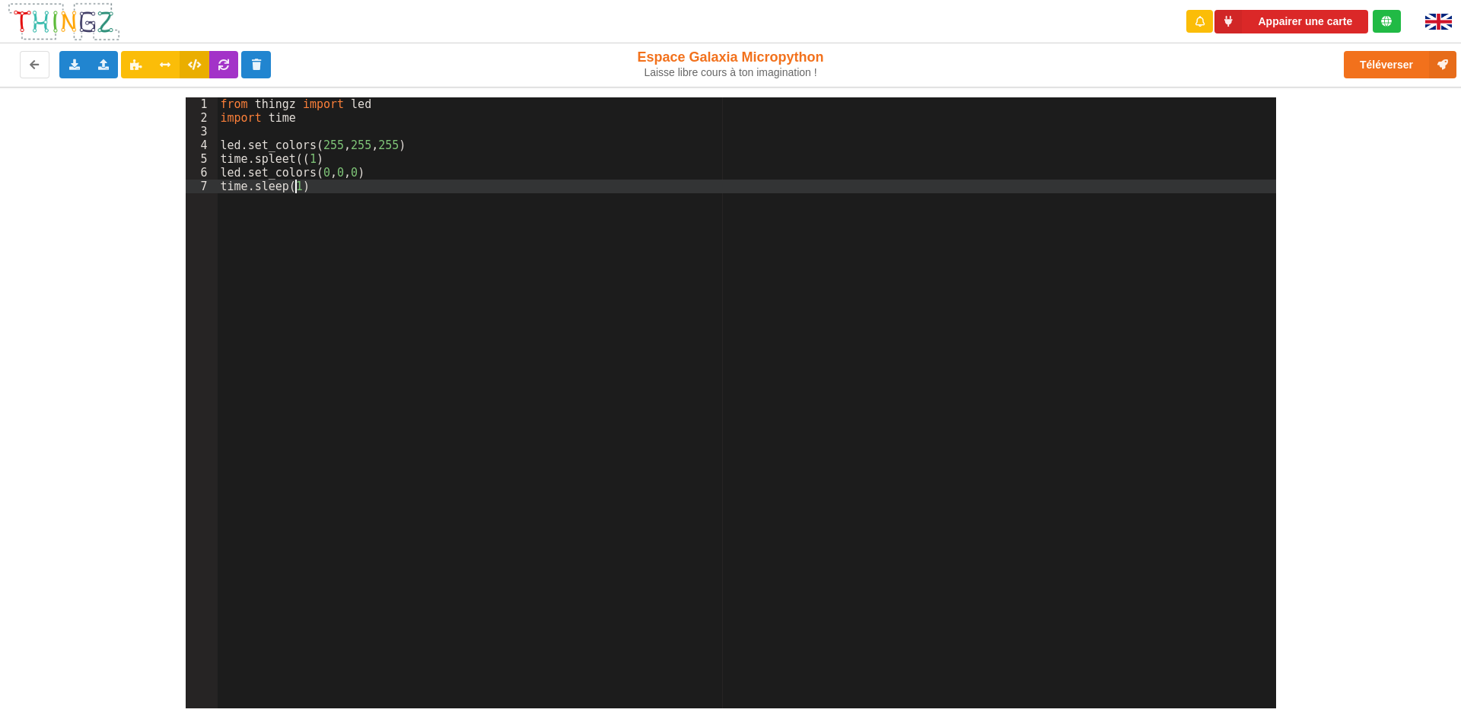
click at [393, 195] on div "from thingz import led import time led . set_colors ( 255 , 255 , 255 ) time . …" at bounding box center [747, 416] width 1058 height 638
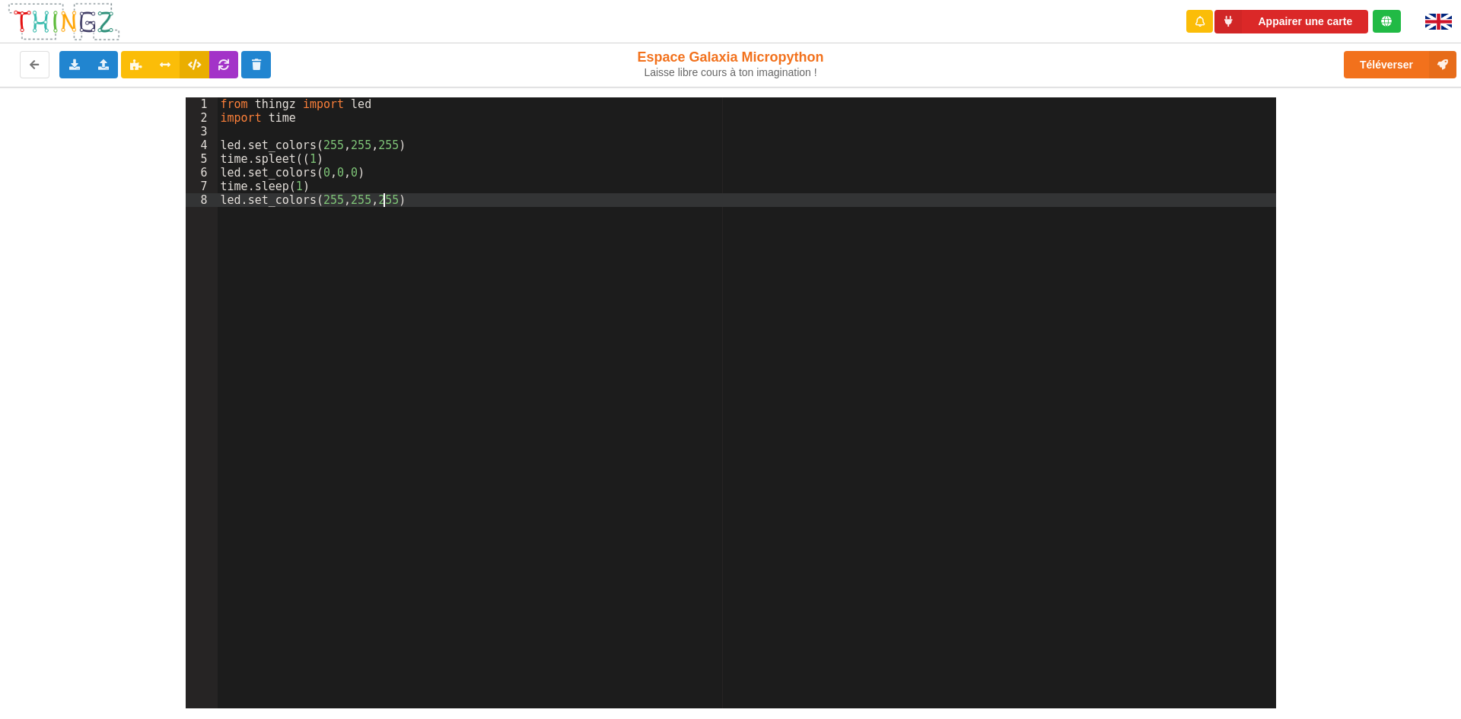
click at [479, 205] on div "from thingz import led import time led . set_colors ( 255 , 255 , 255 ) time . …" at bounding box center [747, 416] width 1058 height 638
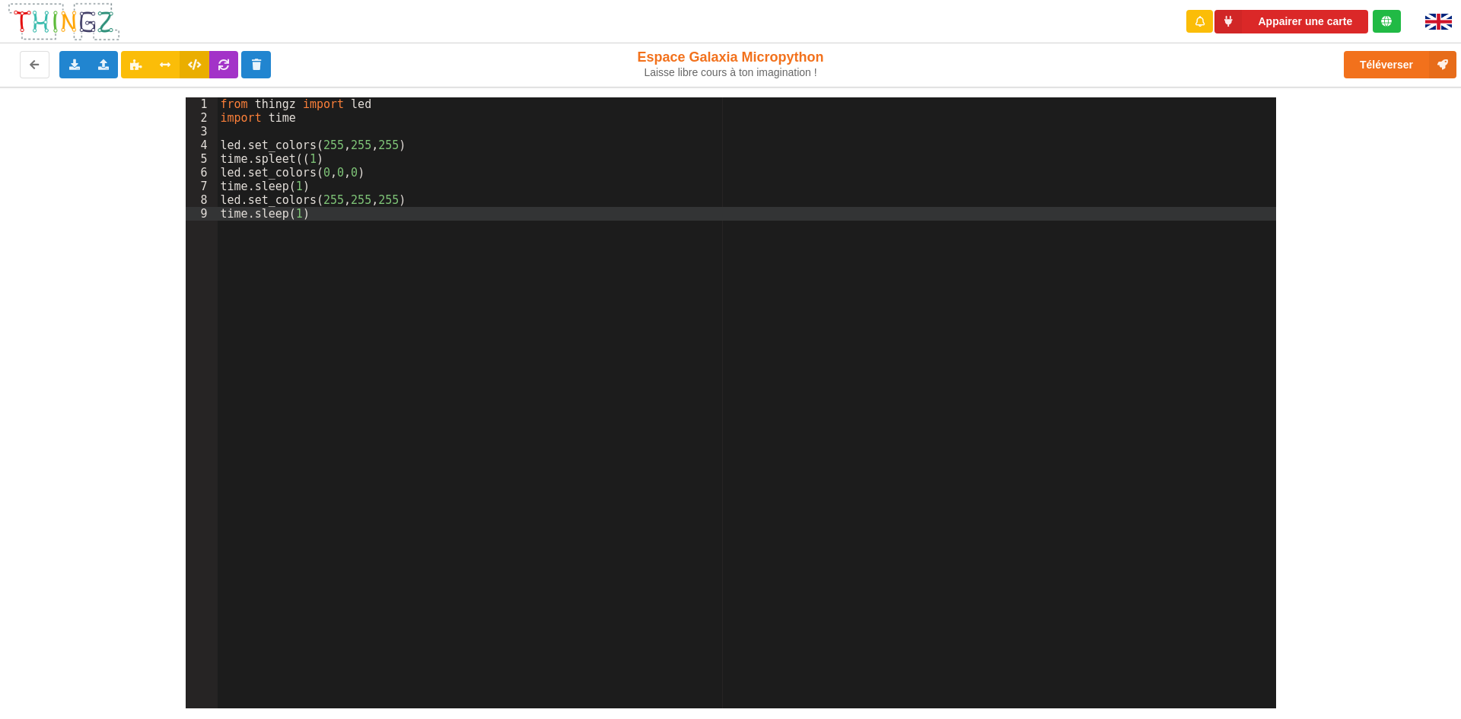
click at [297, 218] on div "from thingz import led import time led . set_colors ( 255 , 255 , 255 ) time . …" at bounding box center [747, 416] width 1058 height 638
click at [301, 217] on div "from thingz import led import time led . set_colors ( 255 , 255 , 255 ) time . …" at bounding box center [747, 416] width 1058 height 638
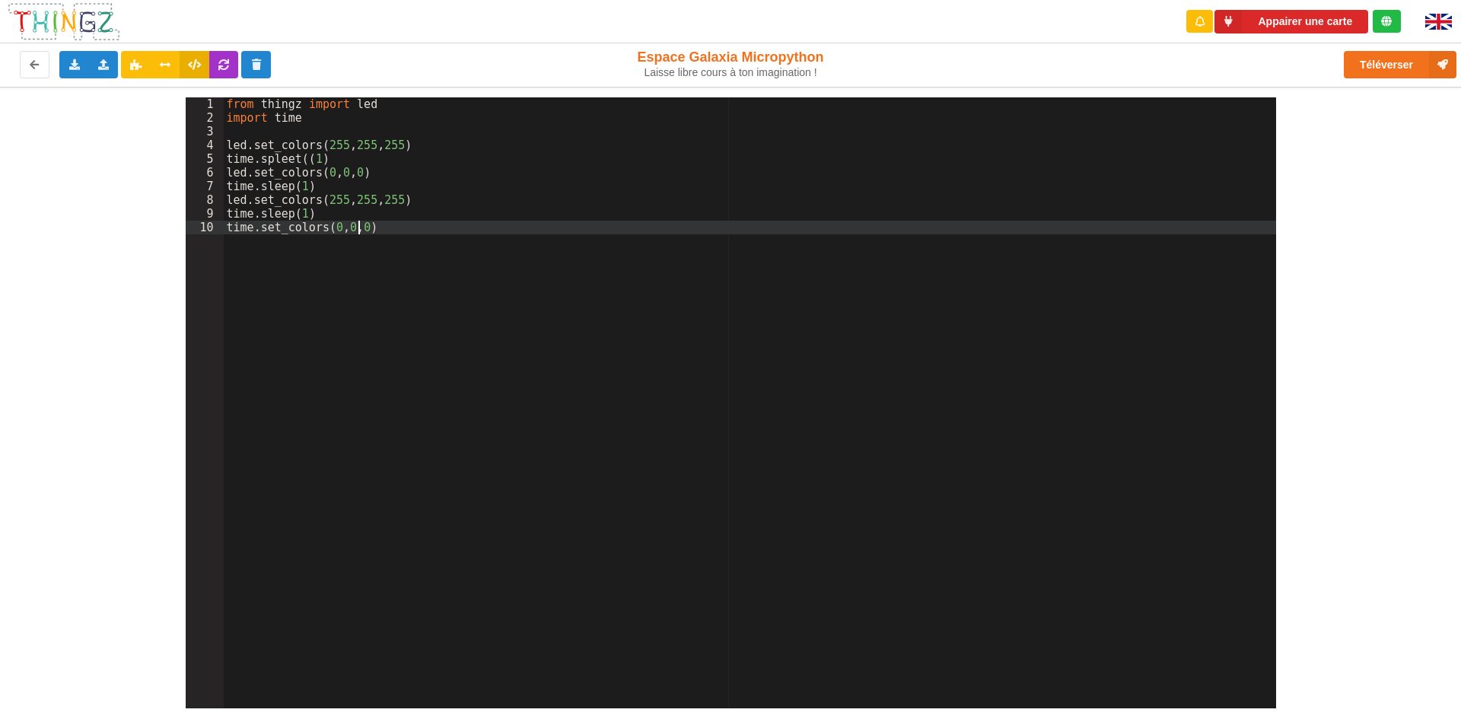
click at [450, 229] on div "from thingz import led import time led . set_colors ( 255 , 255 , 255 ) time . …" at bounding box center [750, 416] width 1052 height 638
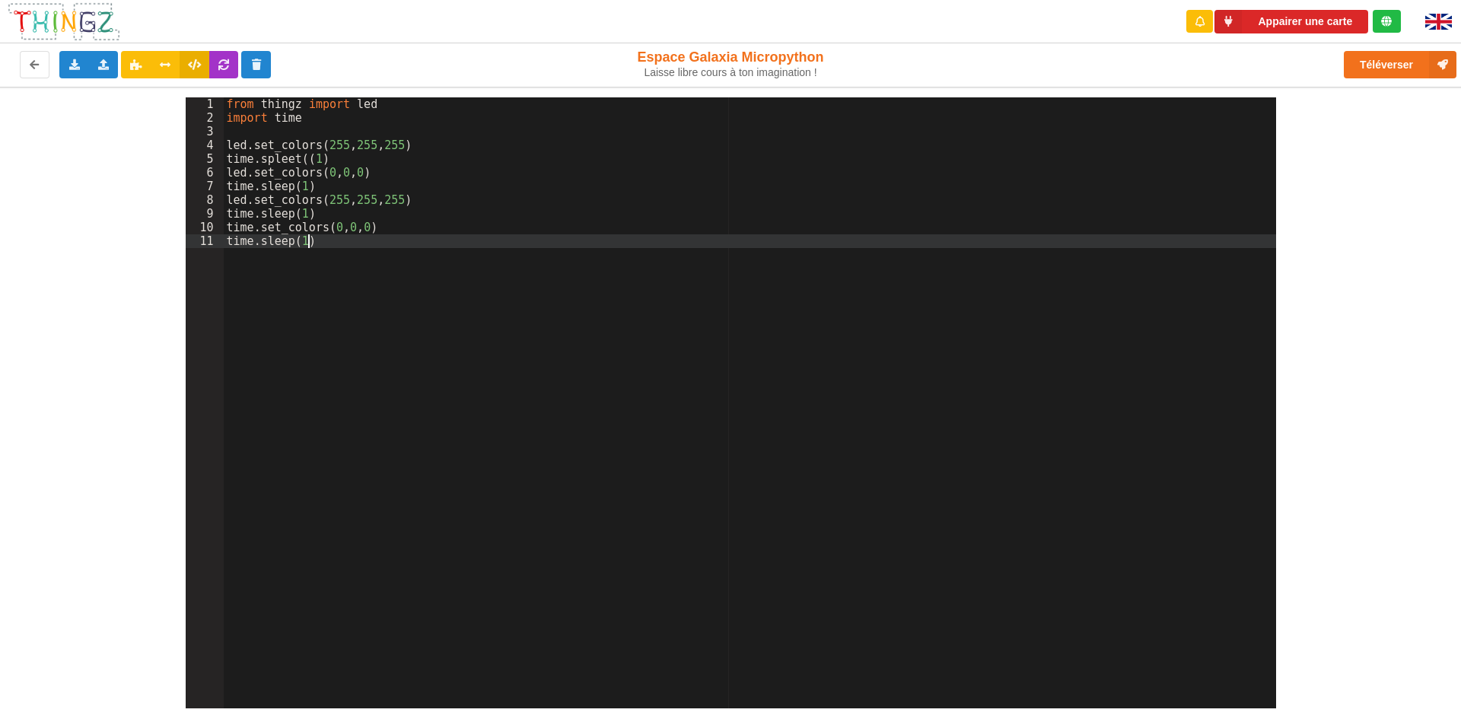
drag, startPoint x: 339, startPoint y: 251, endPoint x: 347, endPoint y: 250, distance: 7.8
click at [342, 250] on div "from thingz import led import time led . set_colors ( 255 , 255 , 255 ) time . …" at bounding box center [750, 416] width 1052 height 638
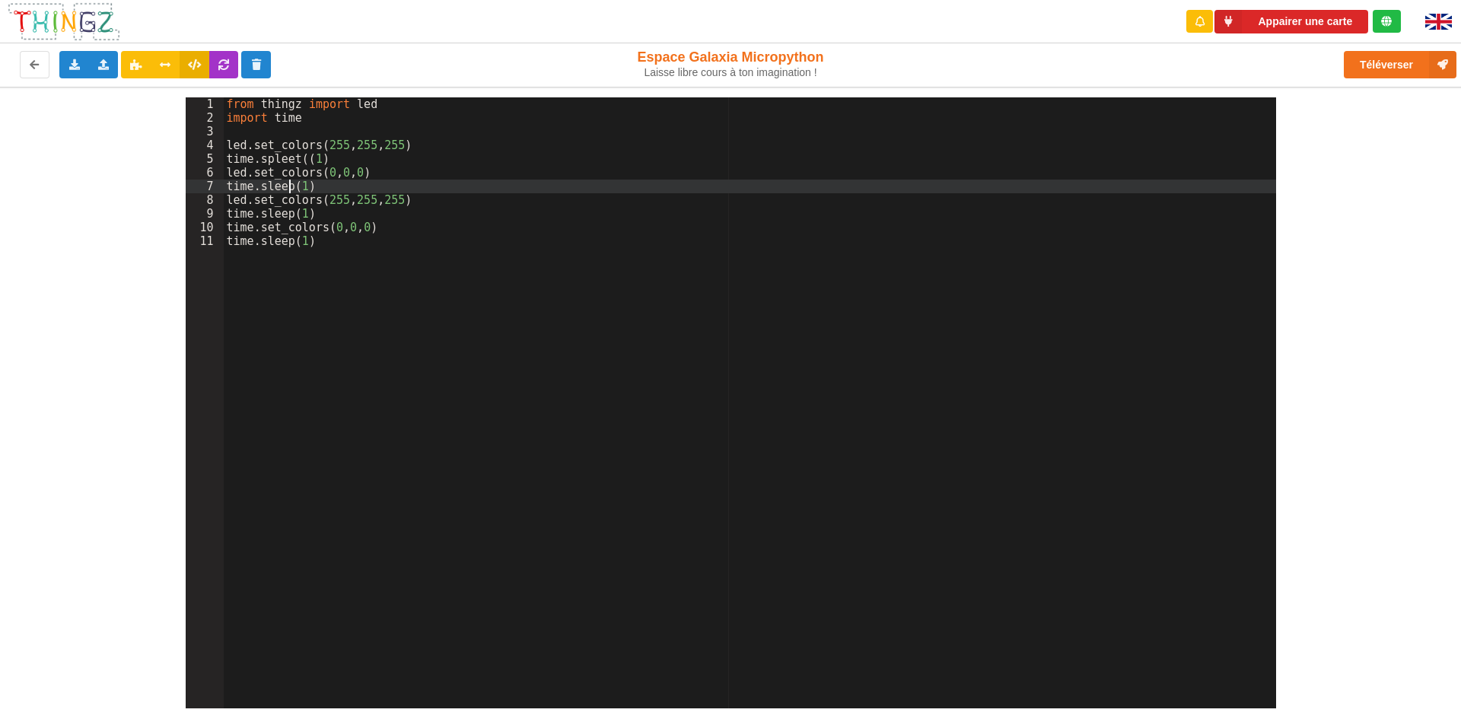
click at [288, 185] on div "from thingz import led import time led . set_colors ( 255 , 255 , 255 ) time . …" at bounding box center [750, 416] width 1052 height 638
click at [326, 164] on div "from thingz import led import time led . set_colors ( 255 , 255 , 255 ) time . …" at bounding box center [750, 416] width 1052 height 638
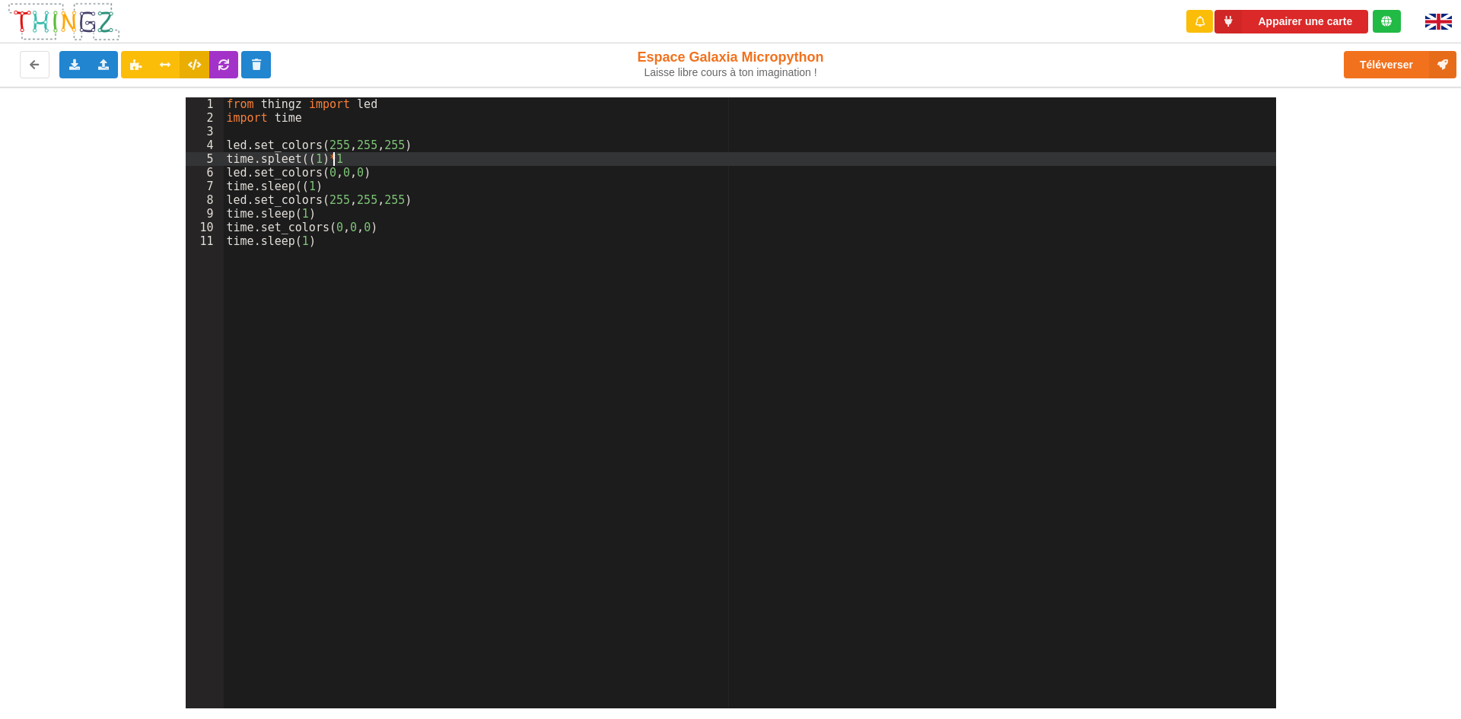
click at [336, 191] on div "from thingz import led import time led . set_colors ( 255 , 255 , 255 ) time . …" at bounding box center [750, 416] width 1052 height 638
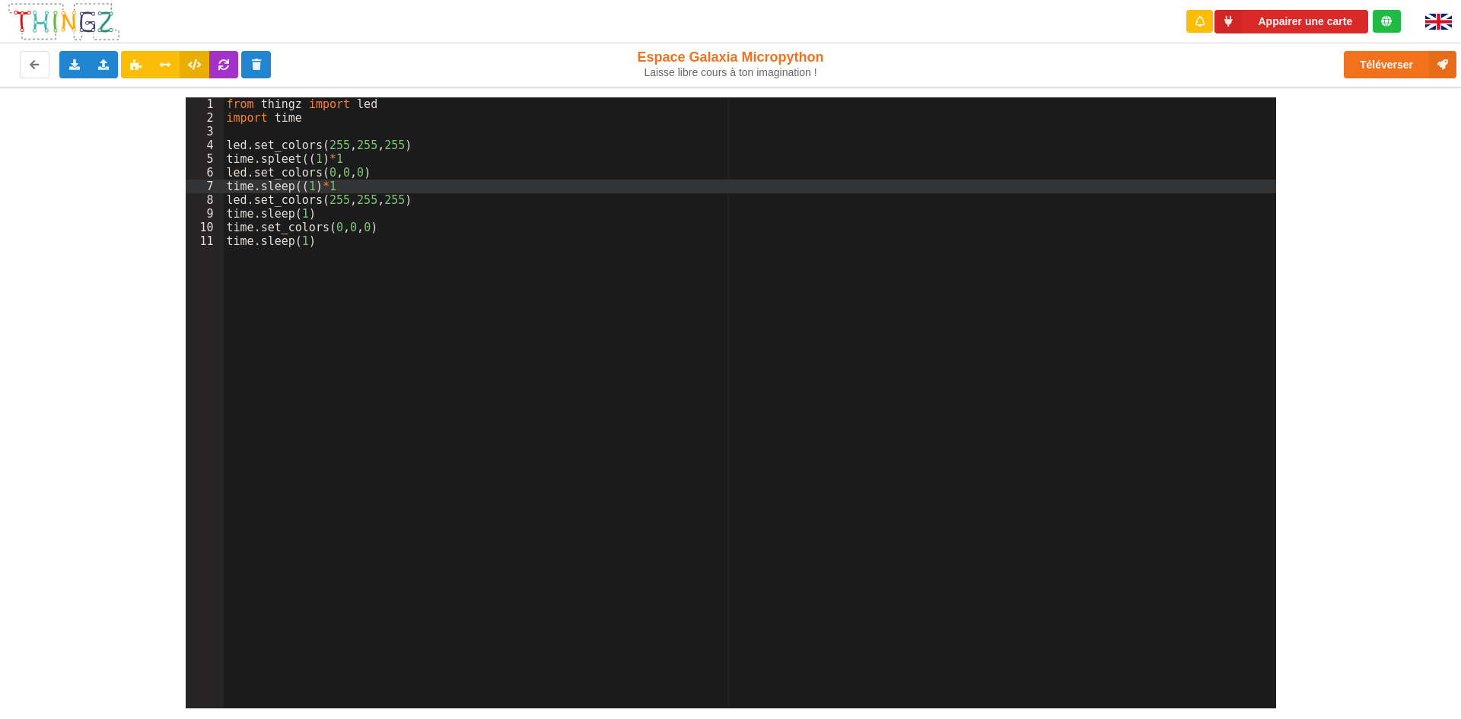
click at [291, 208] on div "from thingz import led import time led . set_colors ( 255 , 255 , 255 ) time . …" at bounding box center [750, 416] width 1052 height 638
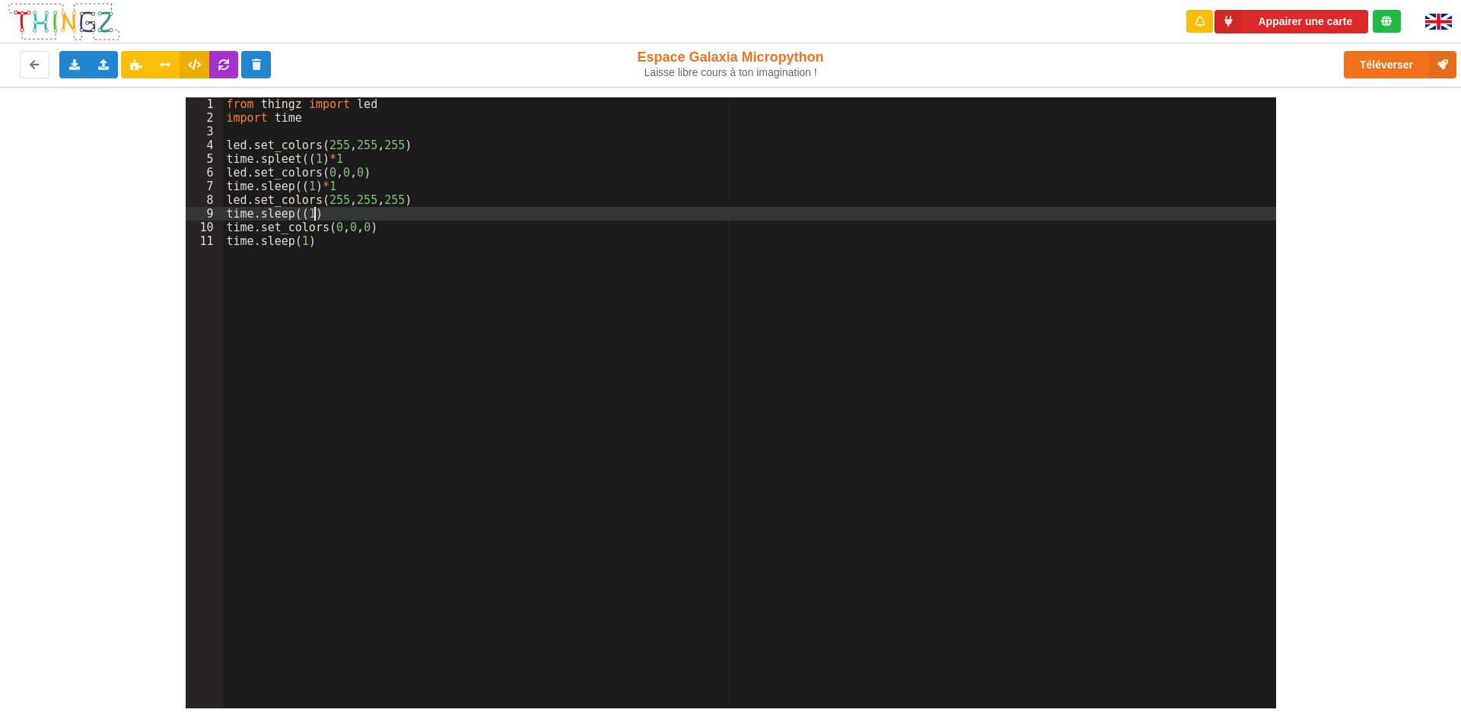
click at [316, 215] on div "from thingz import led import time led . set_colors ( 255 , 255 , 255 ) time . …" at bounding box center [750, 416] width 1052 height 638
click at [294, 253] on div "from thingz import led import time led . set_colors ( 255 , 255 , 255 ) time . …" at bounding box center [750, 416] width 1052 height 638
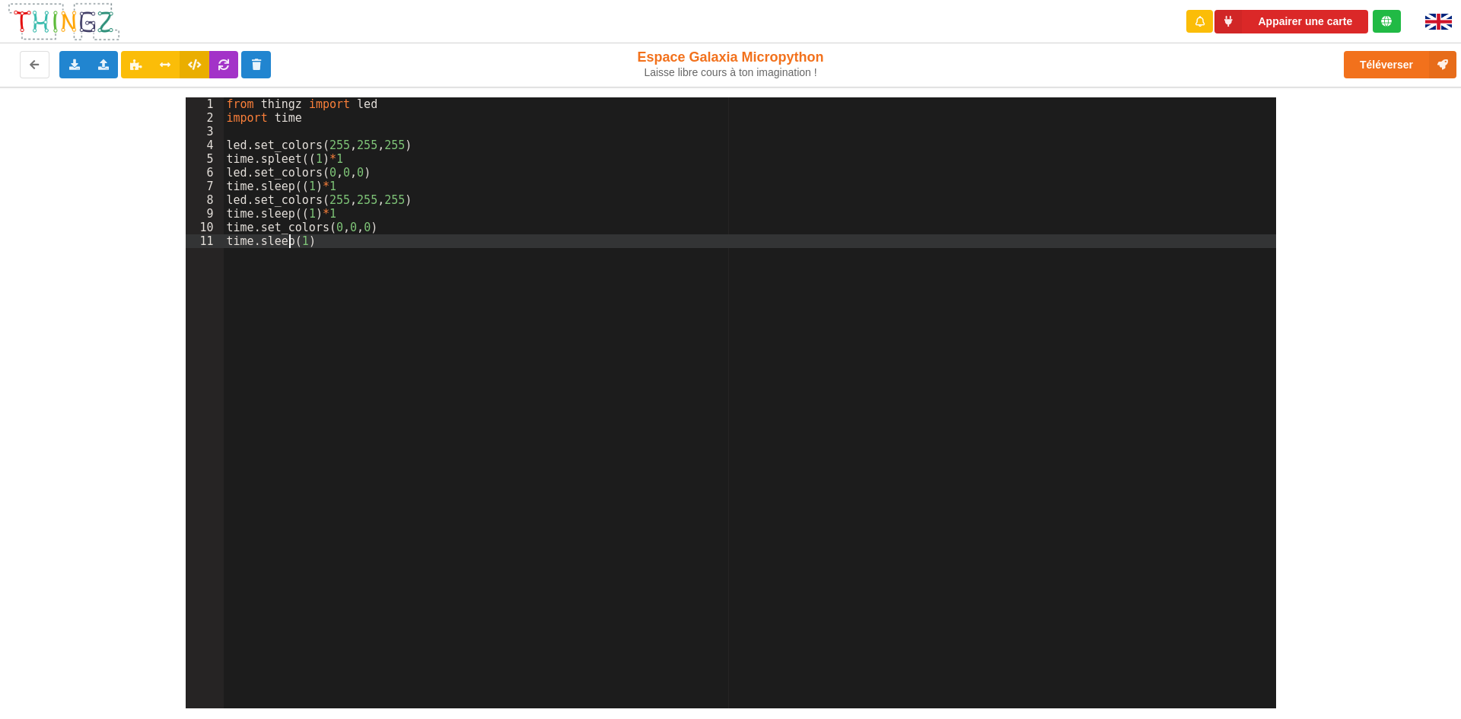
click at [291, 243] on div "from thingz import led import time led . set_colors ( 255 , 255 , 255 ) time . …" at bounding box center [750, 416] width 1052 height 638
click at [1445, 173] on div "1 2 3 4 5 6 7 8 9 10 11 from thingz import led import time led . set_colors ( 2…" at bounding box center [730, 398] width 1482 height 622
click at [1425, 66] on button "Téléverser" at bounding box center [1400, 64] width 113 height 27
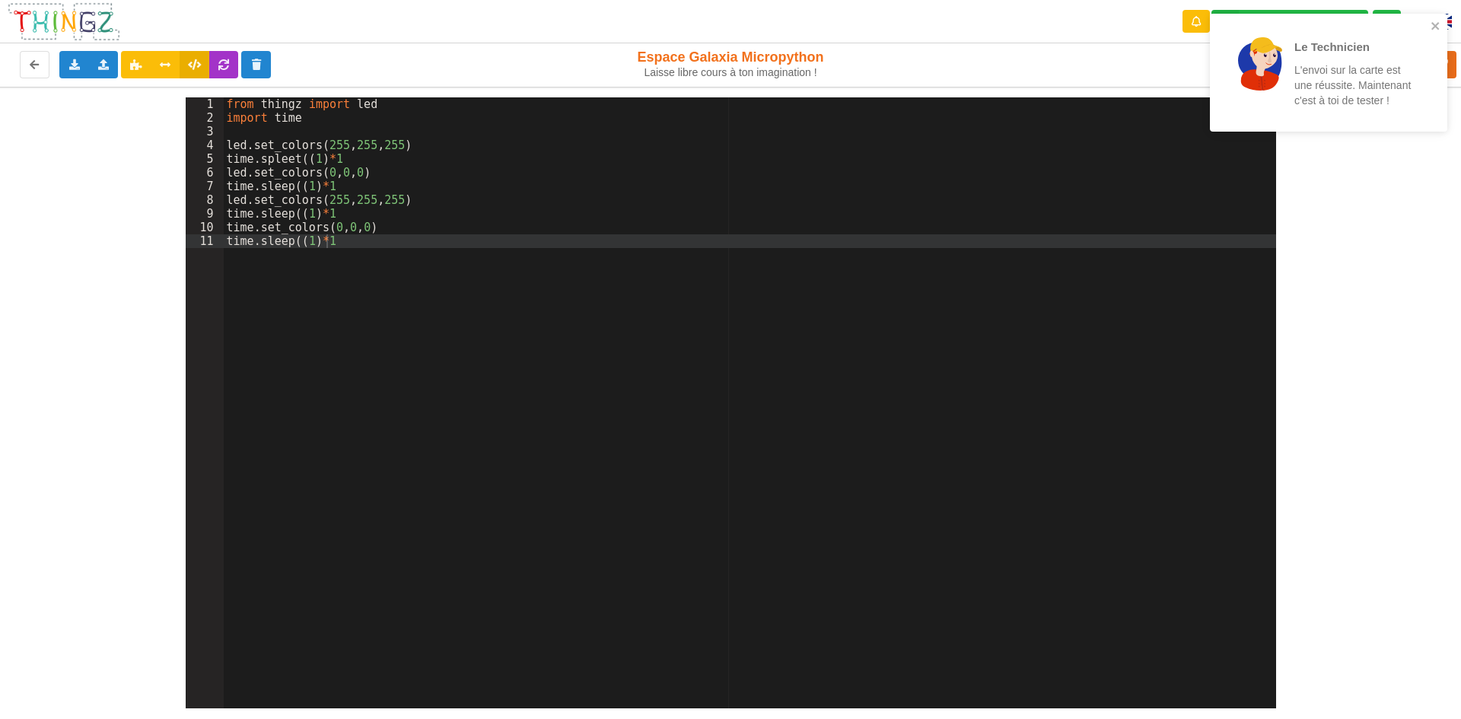
click at [1269, 229] on div "from thingz import led import time led . set_colors ( 255 , 255 , 255 ) time . …" at bounding box center [750, 416] width 1052 height 638
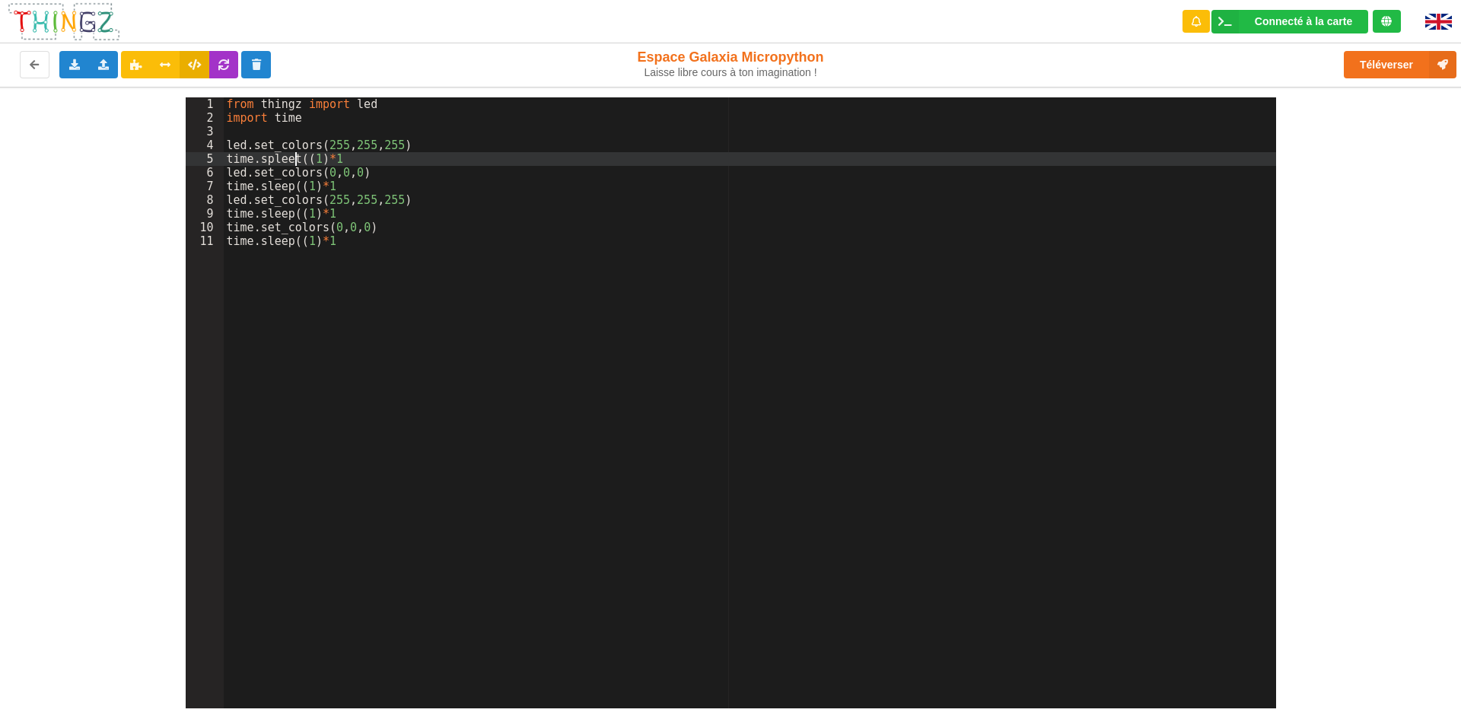
click at [294, 164] on div "from thingz import led import time led . set_colors ( 255 , 255 , 255 ) time . …" at bounding box center [750, 416] width 1052 height 638
click at [1376, 60] on button "Téléverser" at bounding box center [1400, 64] width 113 height 27
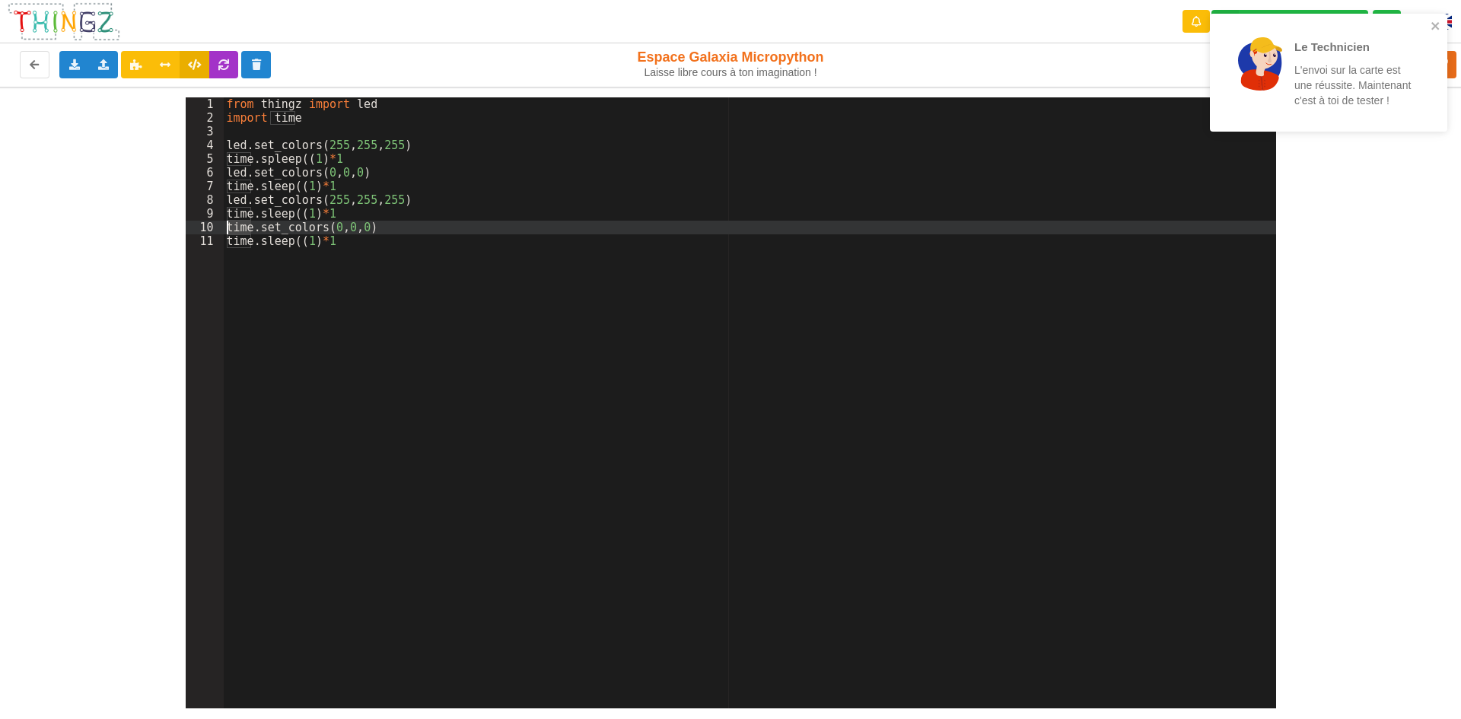
drag, startPoint x: 251, startPoint y: 226, endPoint x: 228, endPoint y: 226, distance: 23.6
click at [228, 226] on div "from thingz import led import time led . set_colors ( 255 , 255 , 255 ) time . …" at bounding box center [750, 416] width 1052 height 638
click at [1435, 330] on div "1 2 3 4 5 6 7 8 9 10 11 from thingz import led import time led . set_colors ( 2…" at bounding box center [730, 398] width 1482 height 622
click at [1440, 25] on icon "close" at bounding box center [1436, 26] width 11 height 12
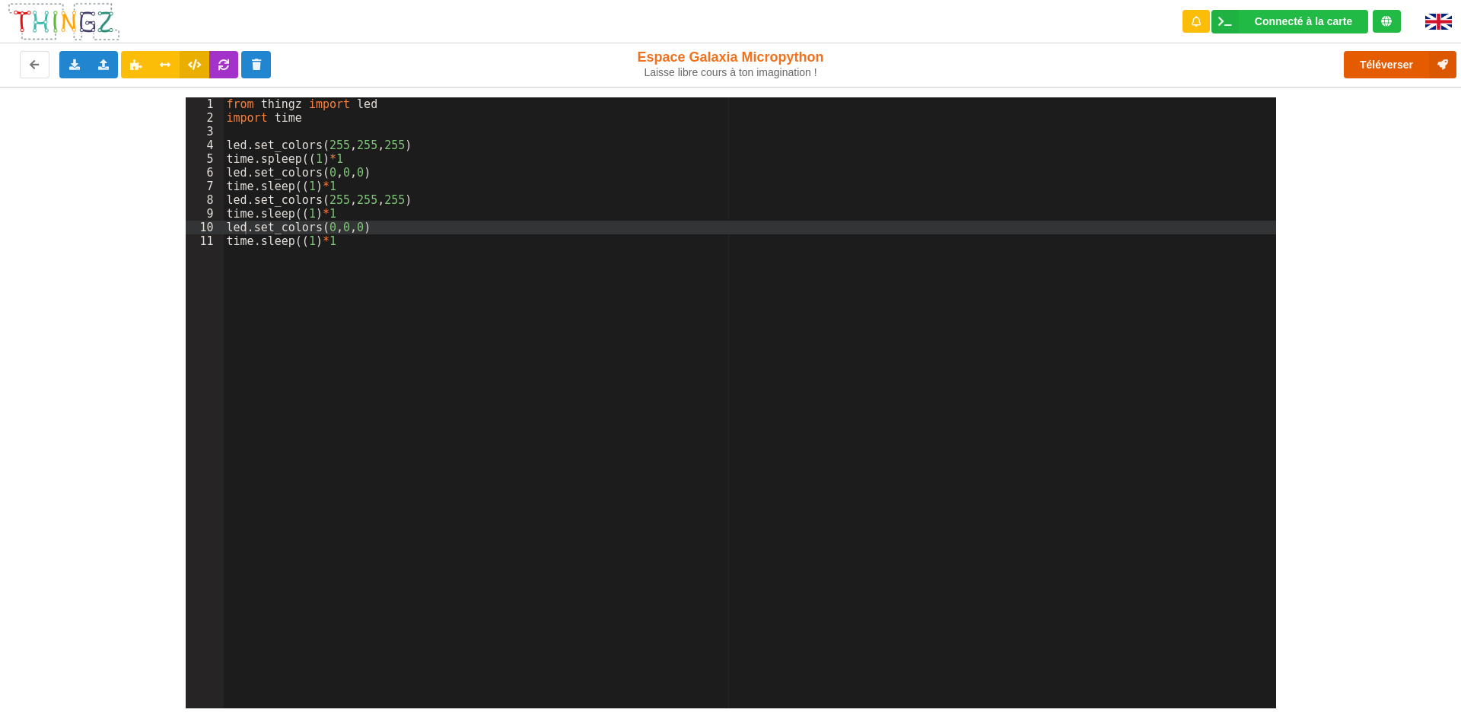
click at [1409, 68] on button "Téléverser" at bounding box center [1400, 64] width 113 height 27
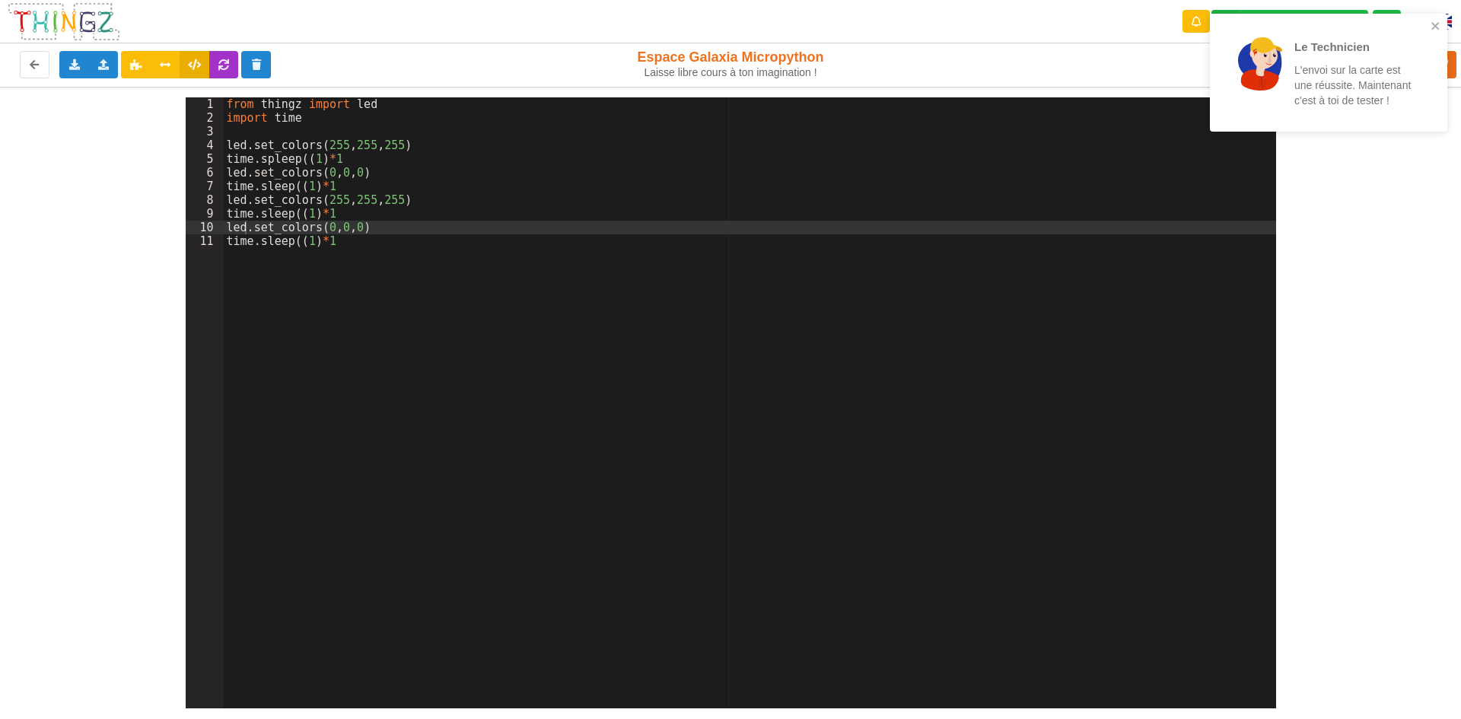
click at [365, 124] on div "from thingz import led import time led . set_colors ( 255 , 255 , 255 ) time . …" at bounding box center [750, 416] width 1052 height 638
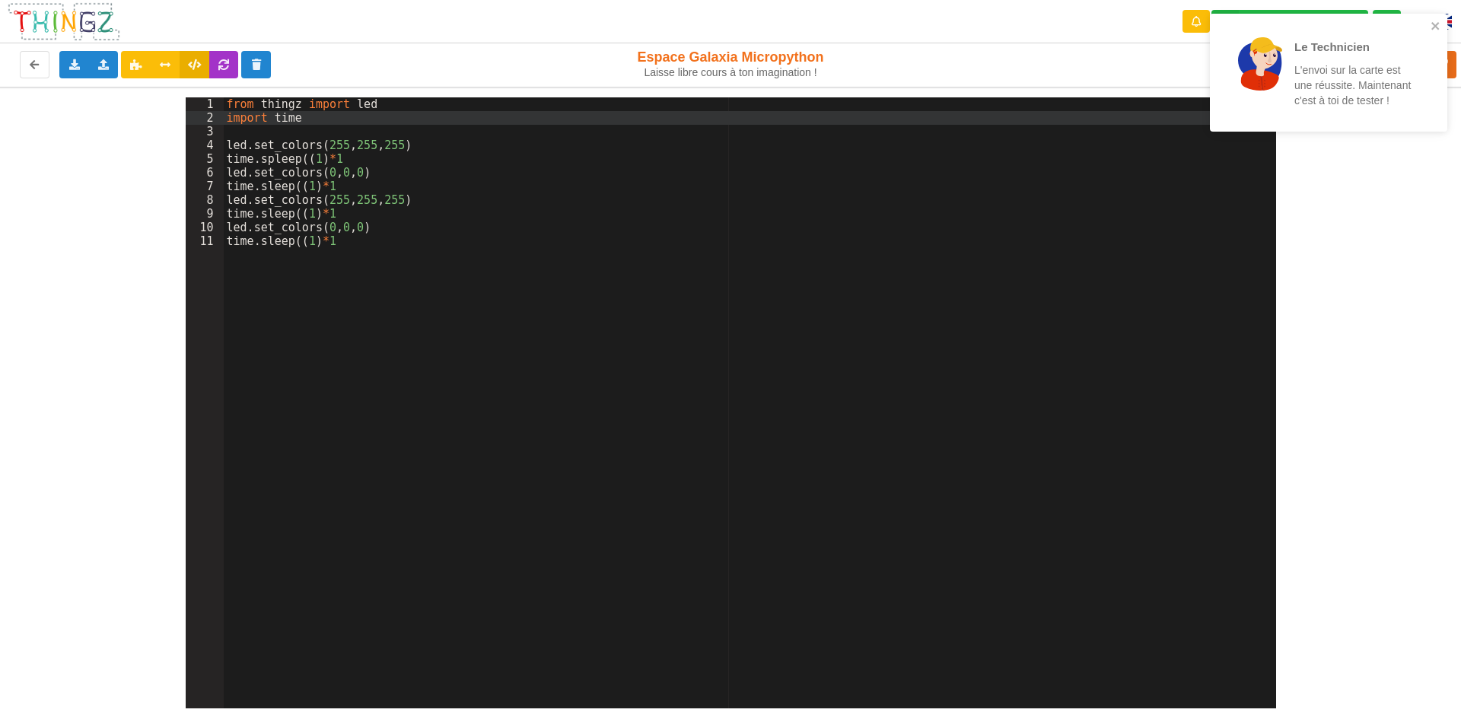
click at [365, 134] on div "from thingz import led import time led . set_colors ( 255 , 255 , 255 ) time . …" at bounding box center [750, 416] width 1052 height 638
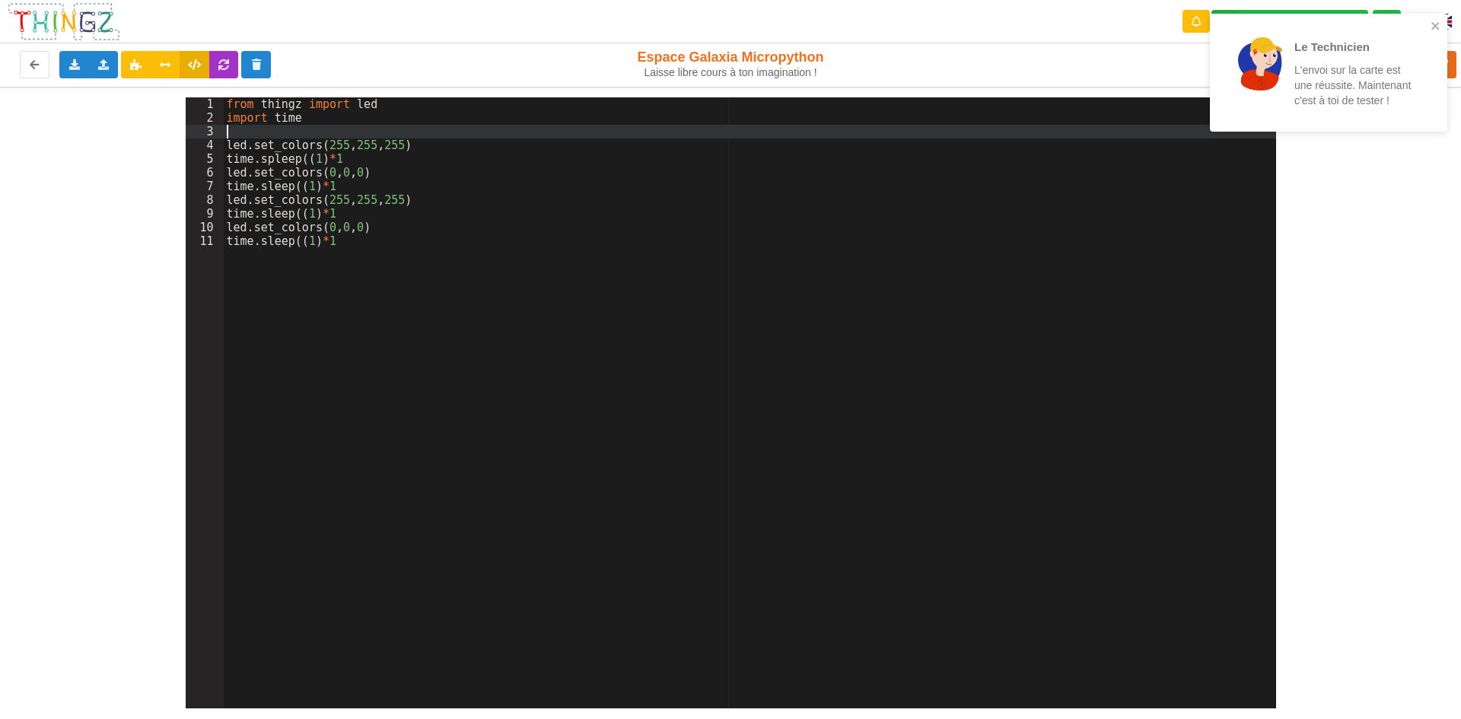
click at [267, 161] on div "from thingz import led import time led . set_colors ( 255 , 255 , 255 ) time . …" at bounding box center [750, 416] width 1052 height 638
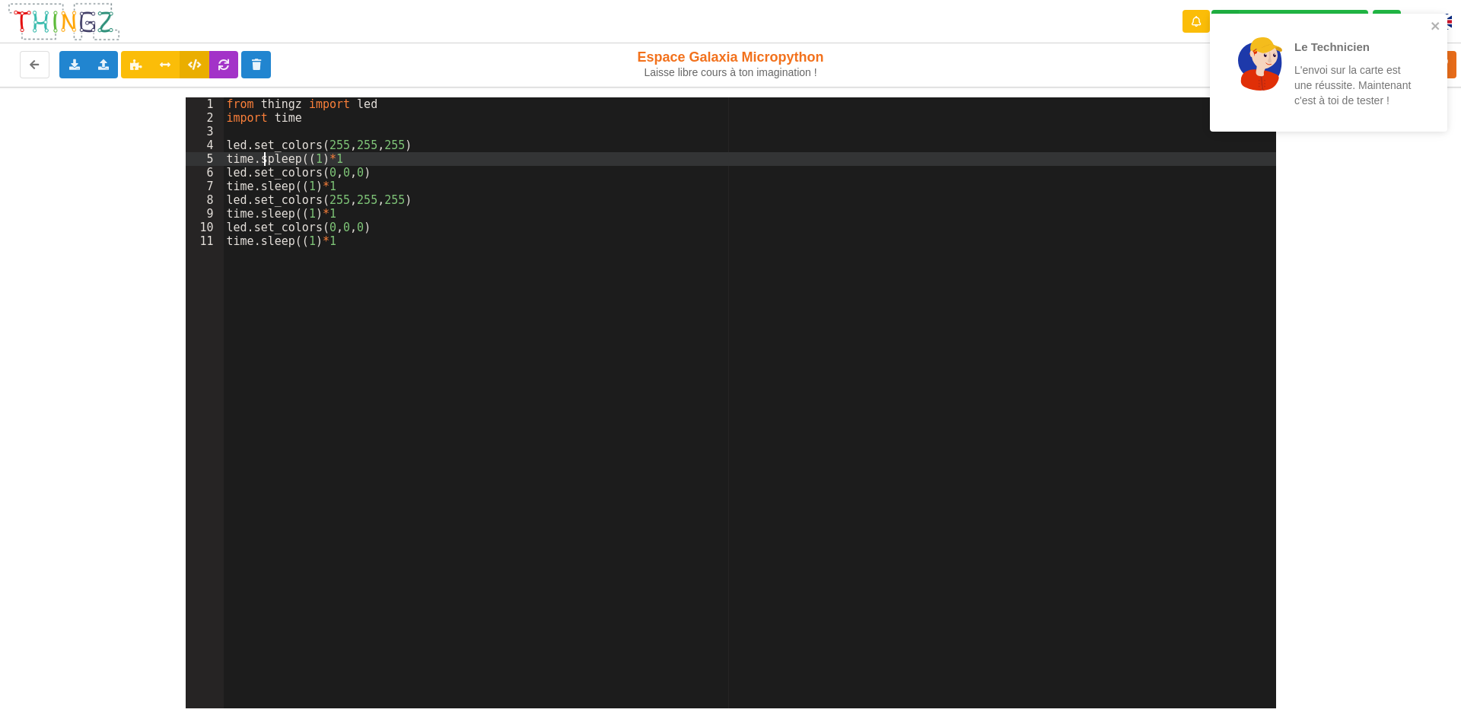
click at [272, 161] on div "from thingz import led import time led . set_colors ( 255 , 255 , 255 ) time . …" at bounding box center [750, 416] width 1052 height 638
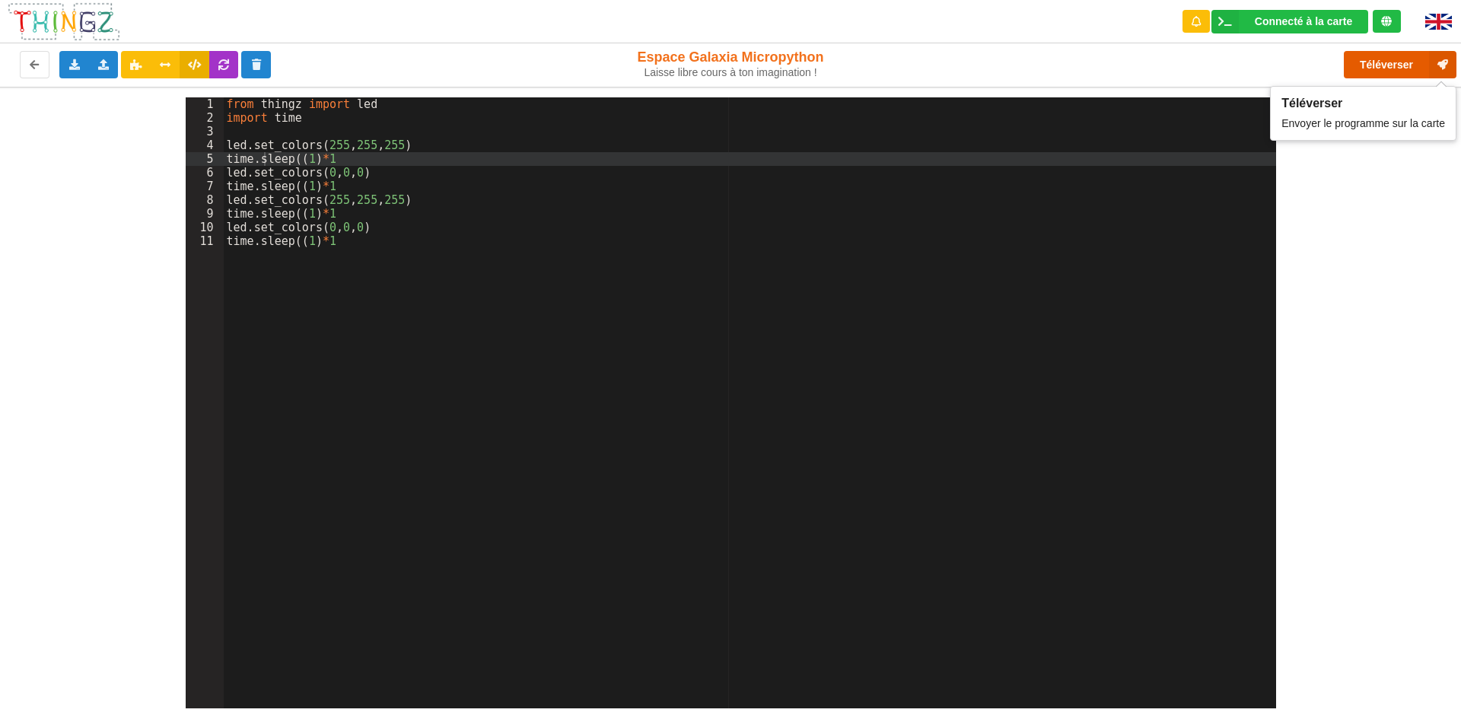
click at [1390, 65] on button "Téléverser" at bounding box center [1400, 64] width 113 height 27
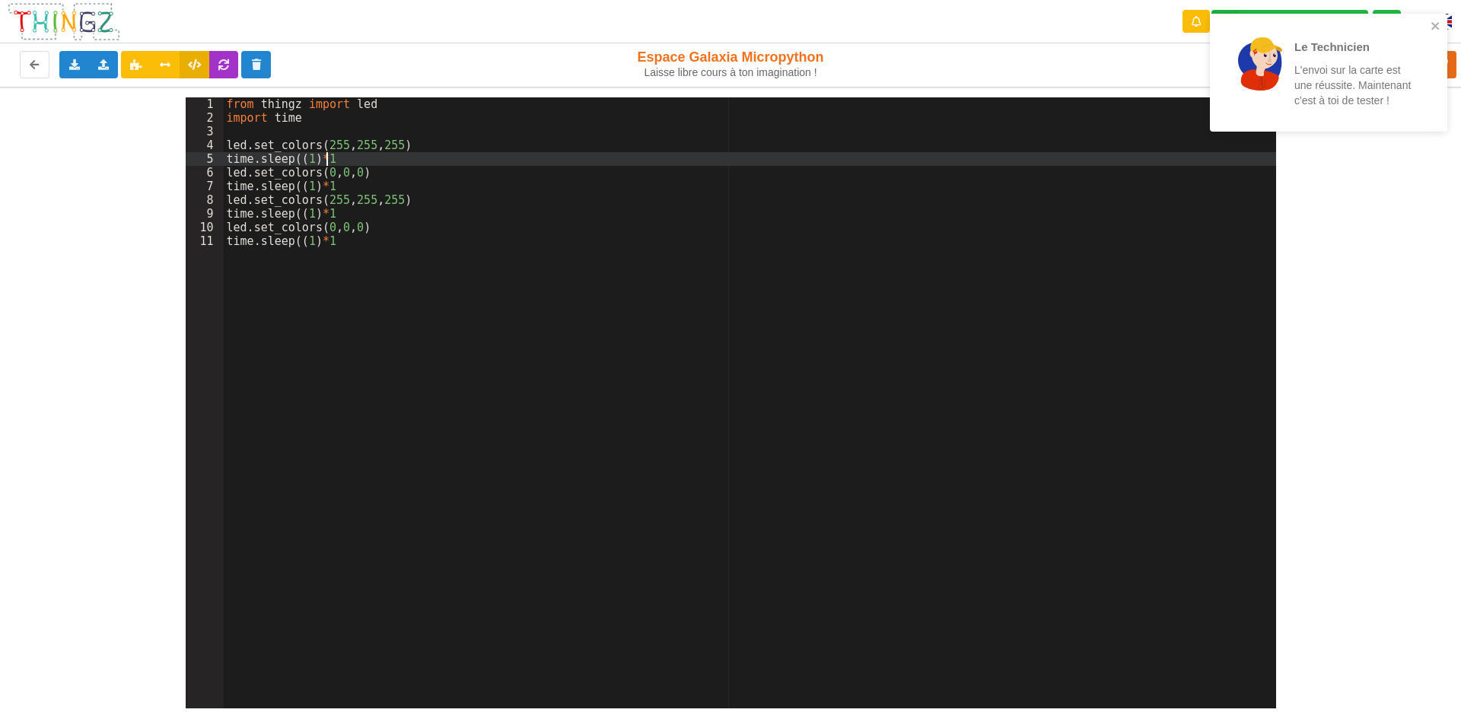
click at [349, 158] on div "from thingz import led import time led . set_colors ( 255 , 255 , 255 ) time . …" at bounding box center [750, 416] width 1052 height 638
click at [335, 189] on div "from thingz import led import time led . set_colors ( 255 , 255 , 255 ) time . …" at bounding box center [750, 416] width 1052 height 638
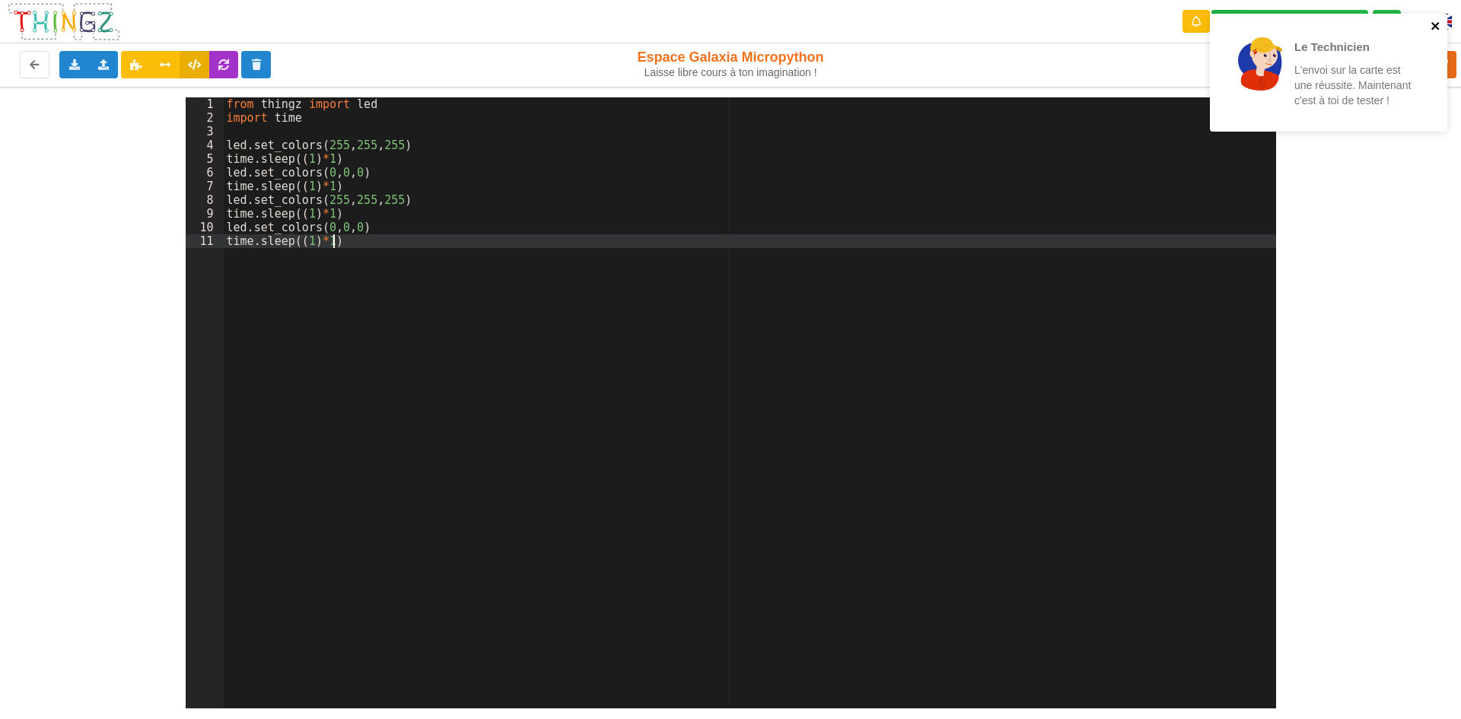
click at [1431, 26] on icon "close" at bounding box center [1436, 26] width 11 height 12
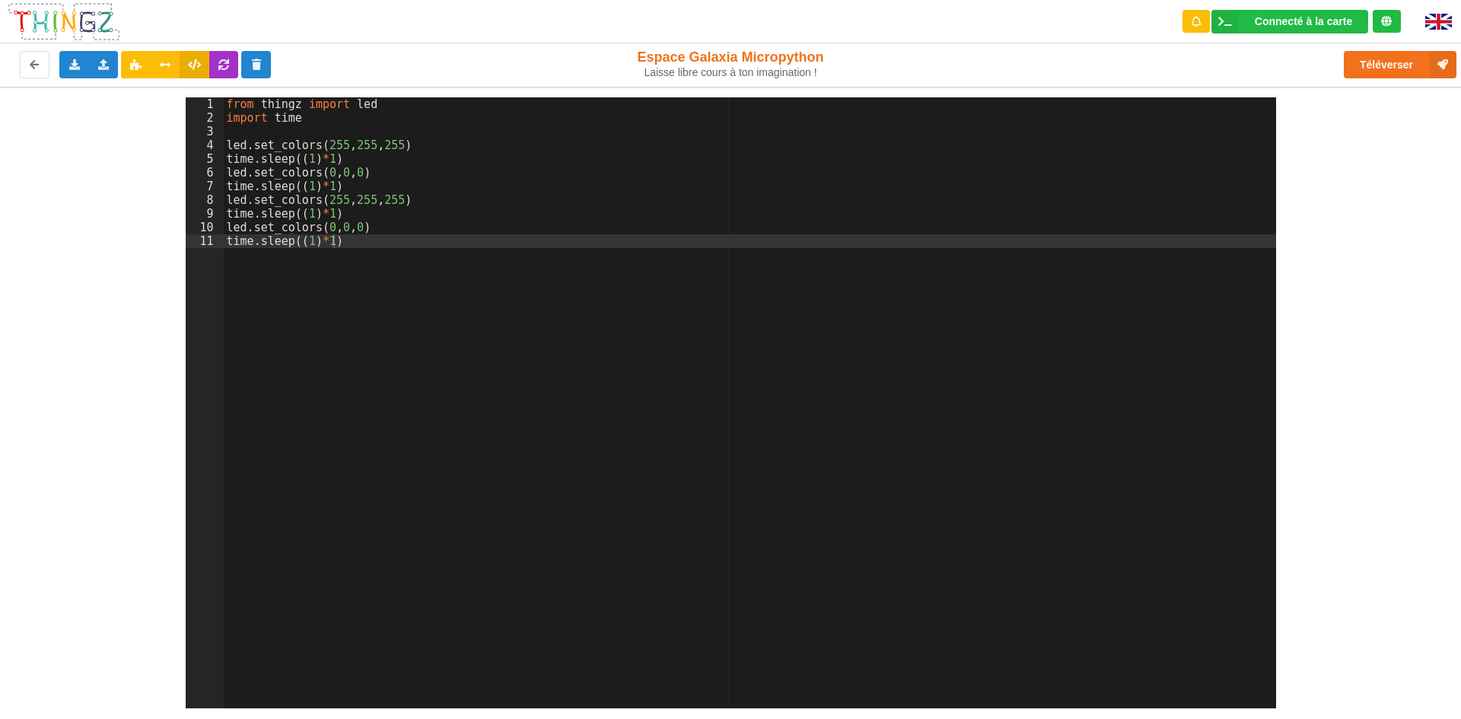
click at [1403, 63] on div "Le Technicien L'envoi sur la carte est une réussite. Maintenant c'est à toi de …" at bounding box center [730, 348] width 1482 height 719
click at [1403, 63] on button "Téléverser" at bounding box center [1400, 64] width 113 height 27
click at [1389, 64] on button "Téléverser" at bounding box center [1400, 64] width 113 height 27
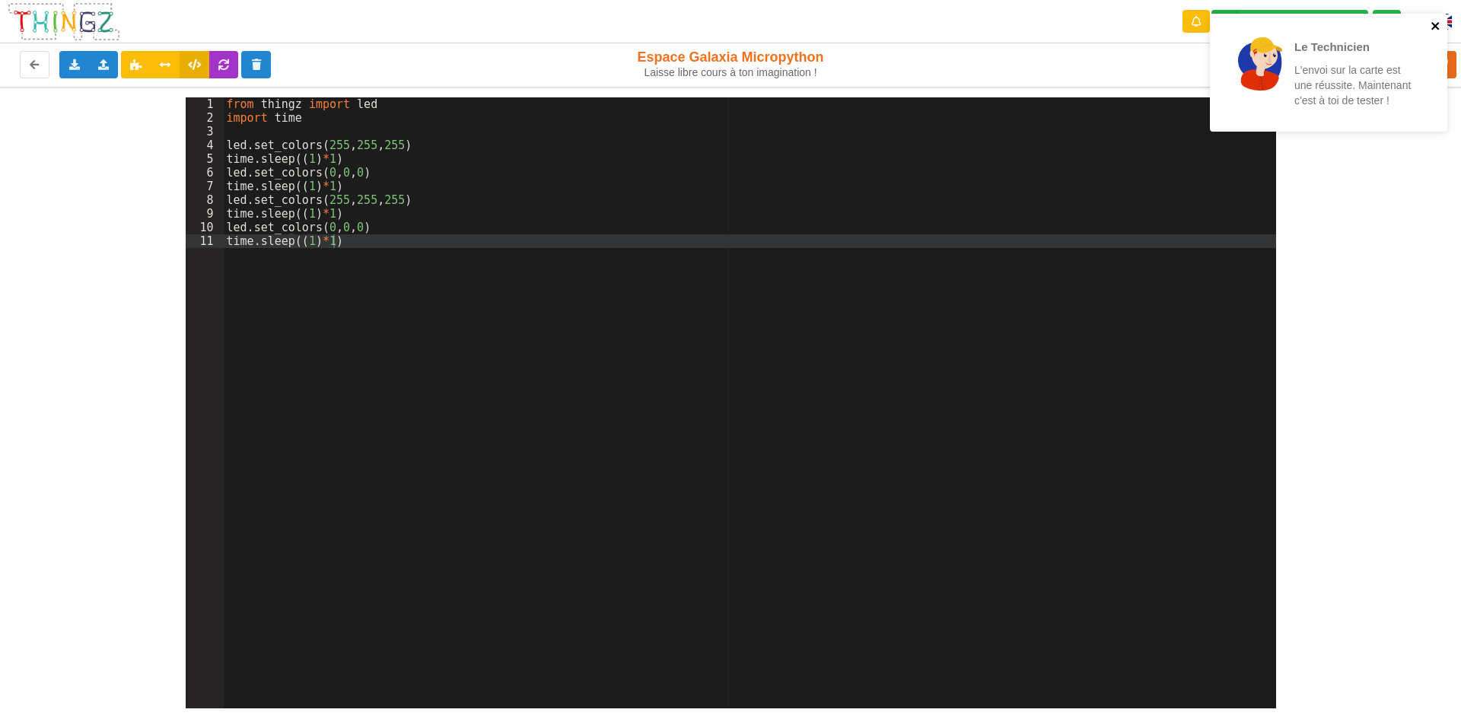
click at [1434, 26] on icon "close" at bounding box center [1436, 26] width 11 height 12
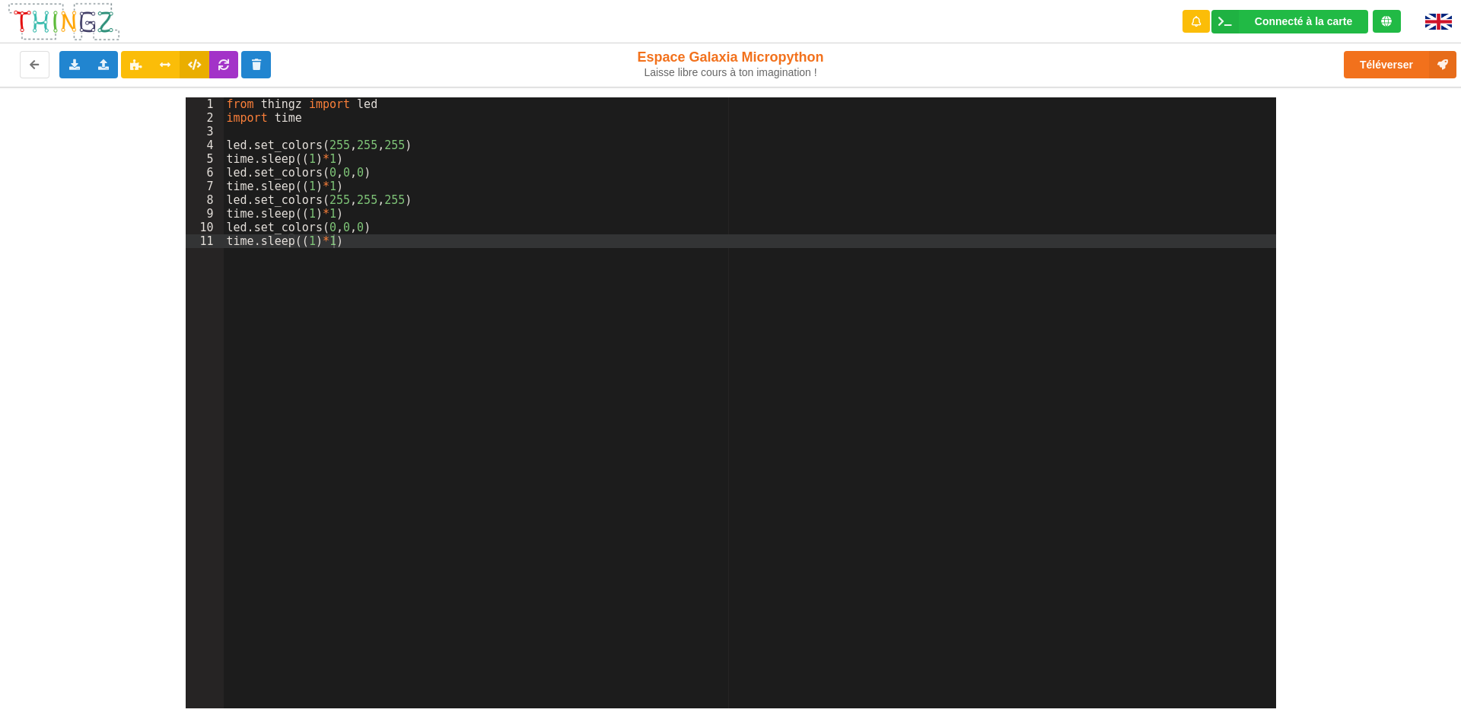
click at [1441, 56] on div "Le Technicien L'envoi sur la carte est une réussite. Maintenant c'est à toi de …" at bounding box center [730, 348] width 1482 height 719
click at [1412, 60] on button "Téléverser" at bounding box center [1400, 64] width 113 height 27
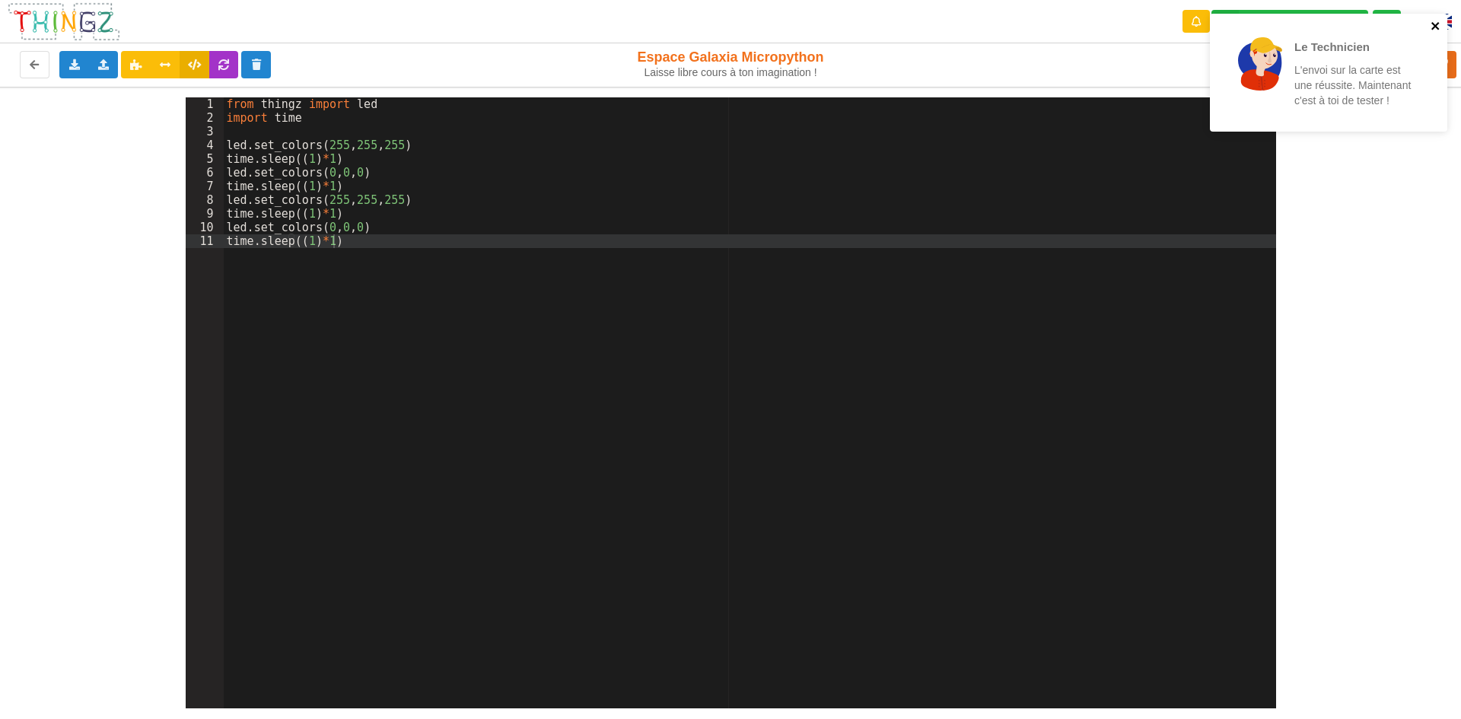
click at [1438, 24] on icon "close" at bounding box center [1436, 26] width 11 height 12
